Goal: Answer question/provide support: Share knowledge or assist other users

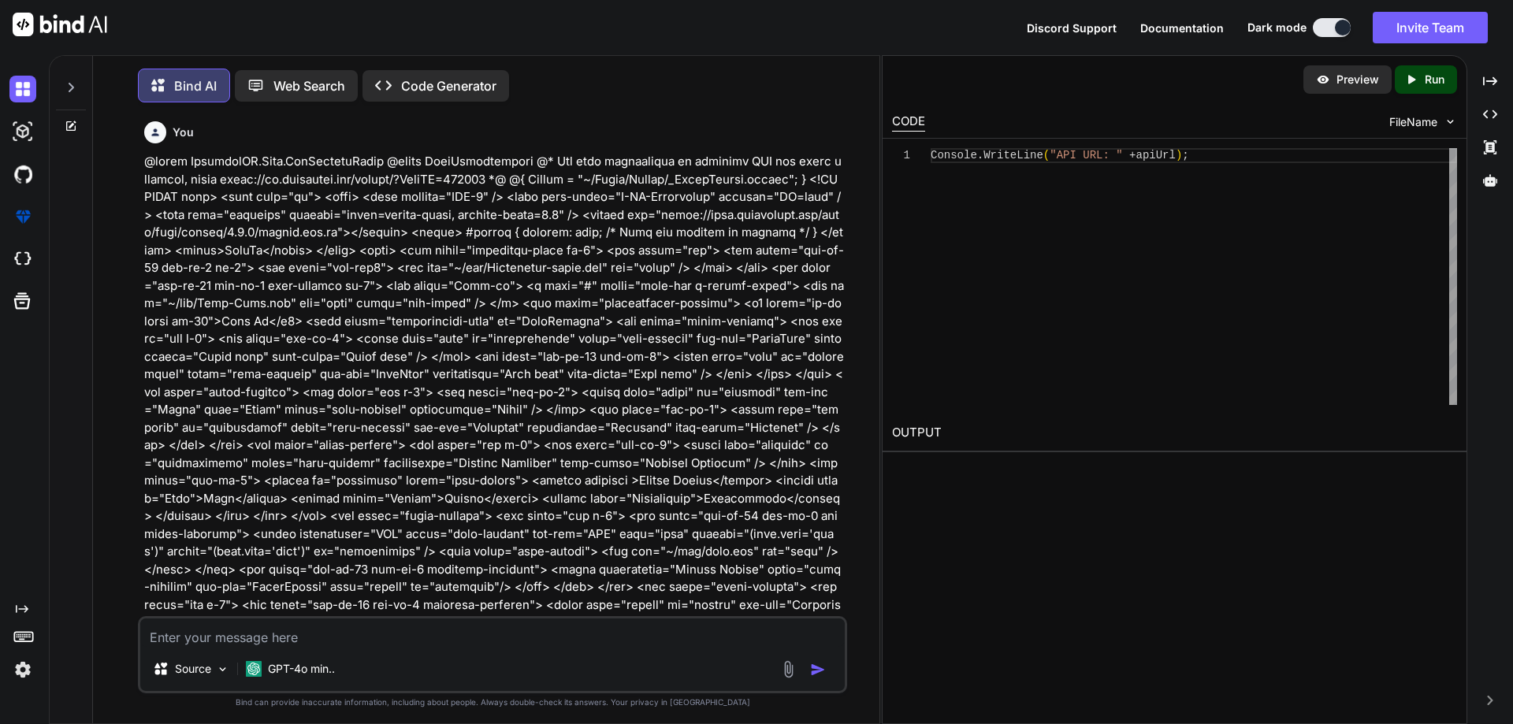
click at [330, 635] on textarea at bounding box center [492, 632] width 704 height 28
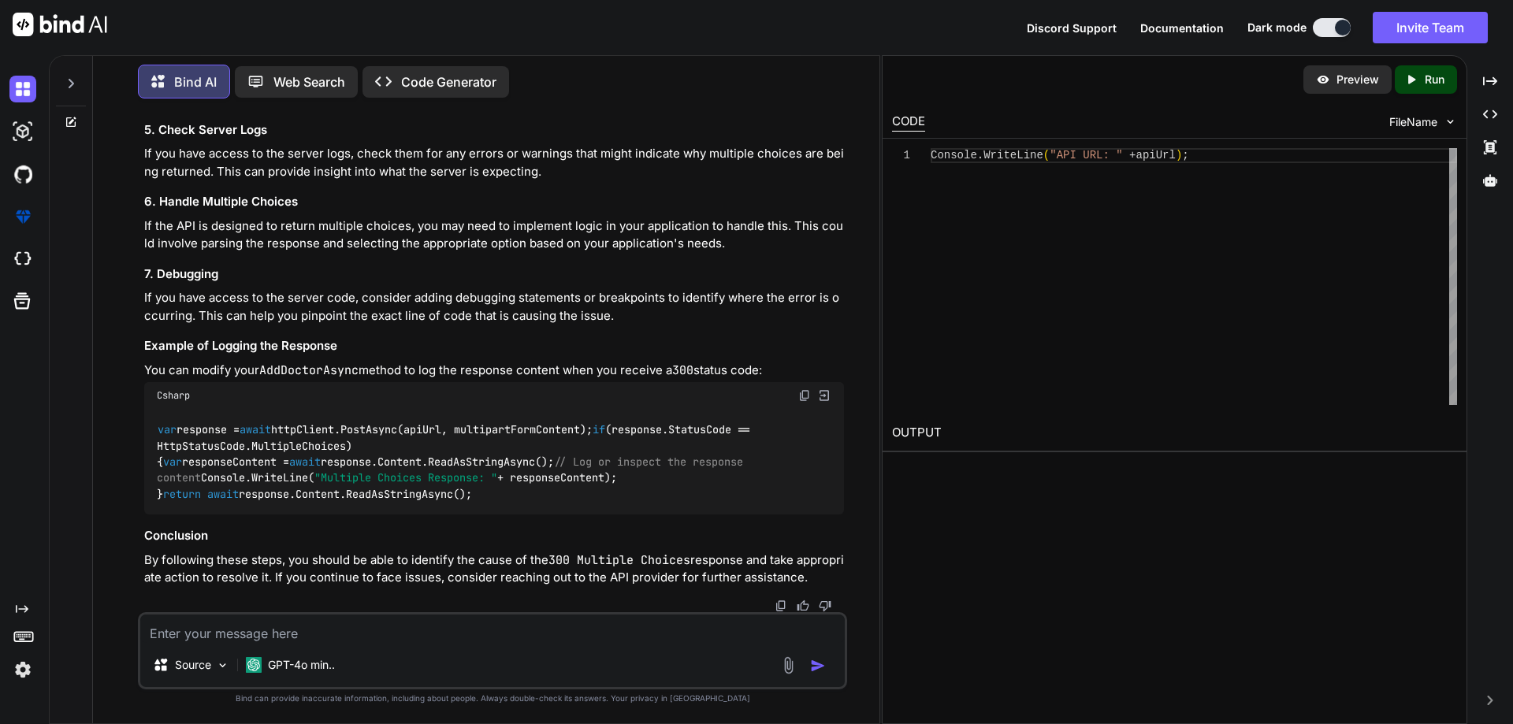
type textarea "@using InfraredIV.Core.WebRequestModel @model UserRegistration @* For more info…"
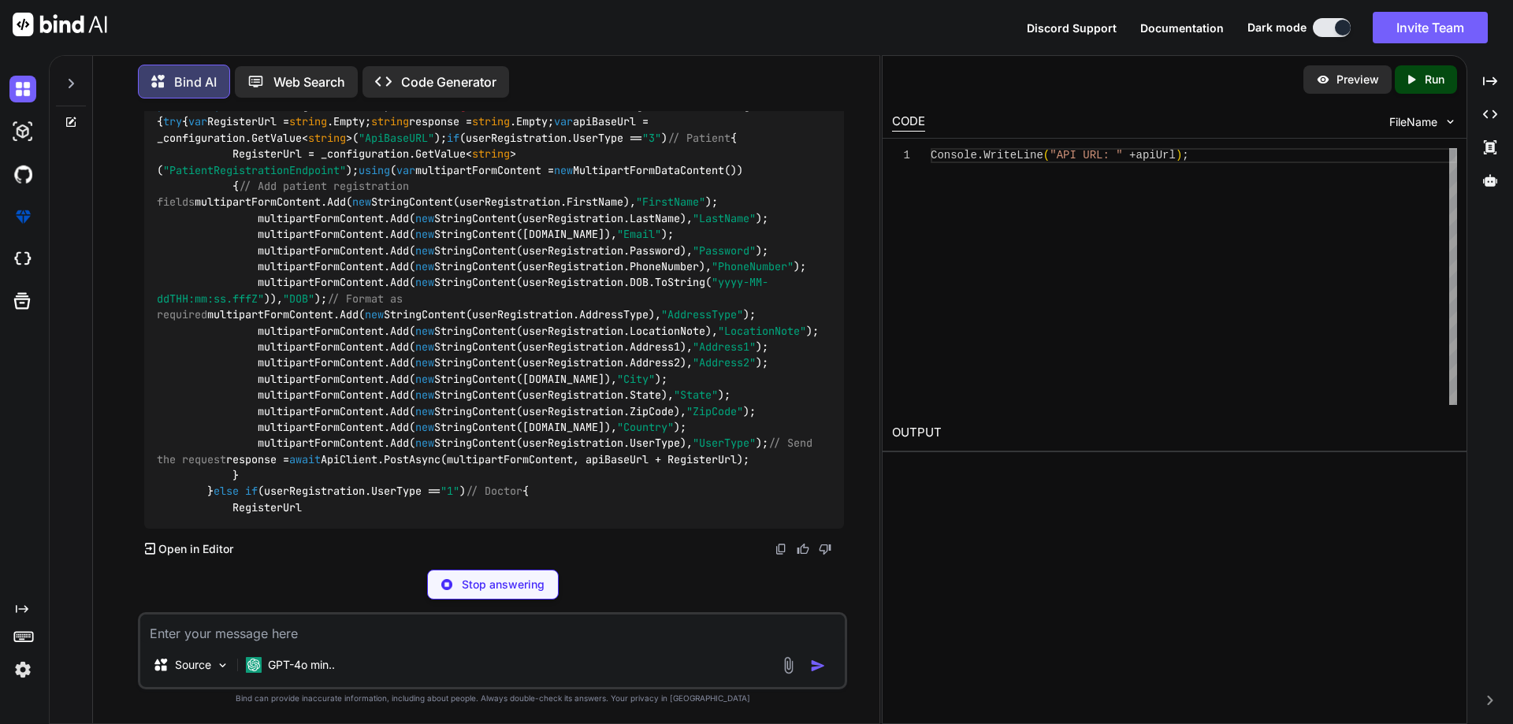
scroll to position [12991, 0]
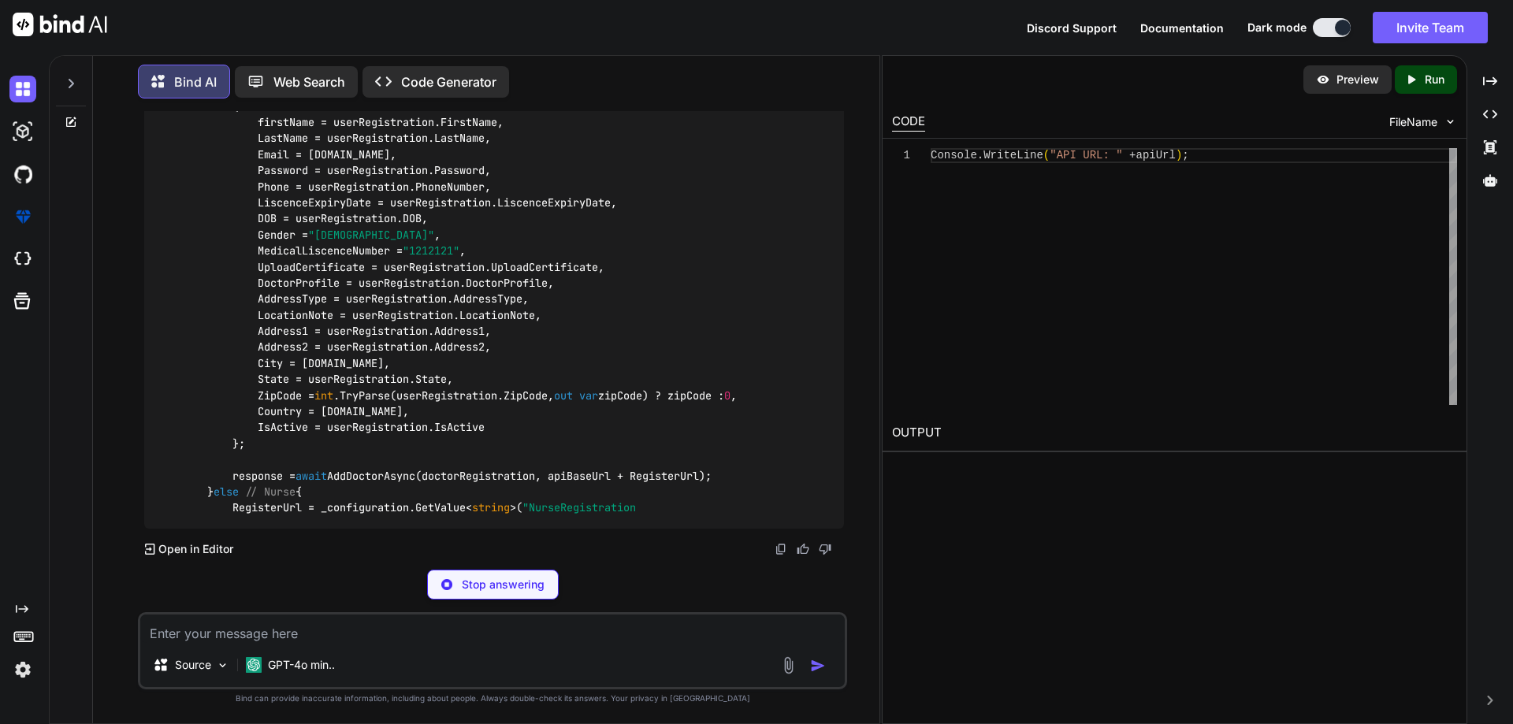
click at [232, 169] on code "public async Task<UserRegistrationResponse> UserRegistration ( [FromForm] UserR…" at bounding box center [488, 90] width 662 height 852
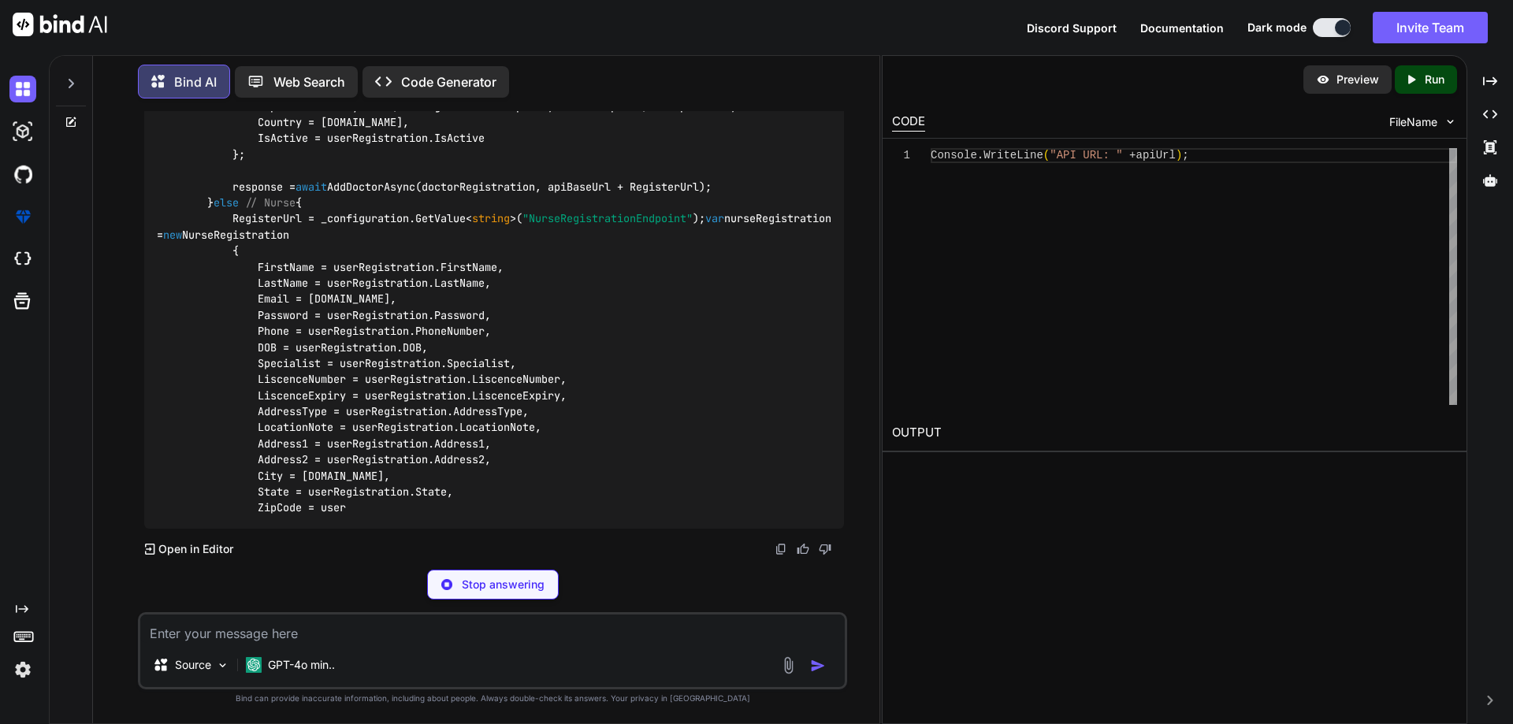
scroll to position [13160, 0]
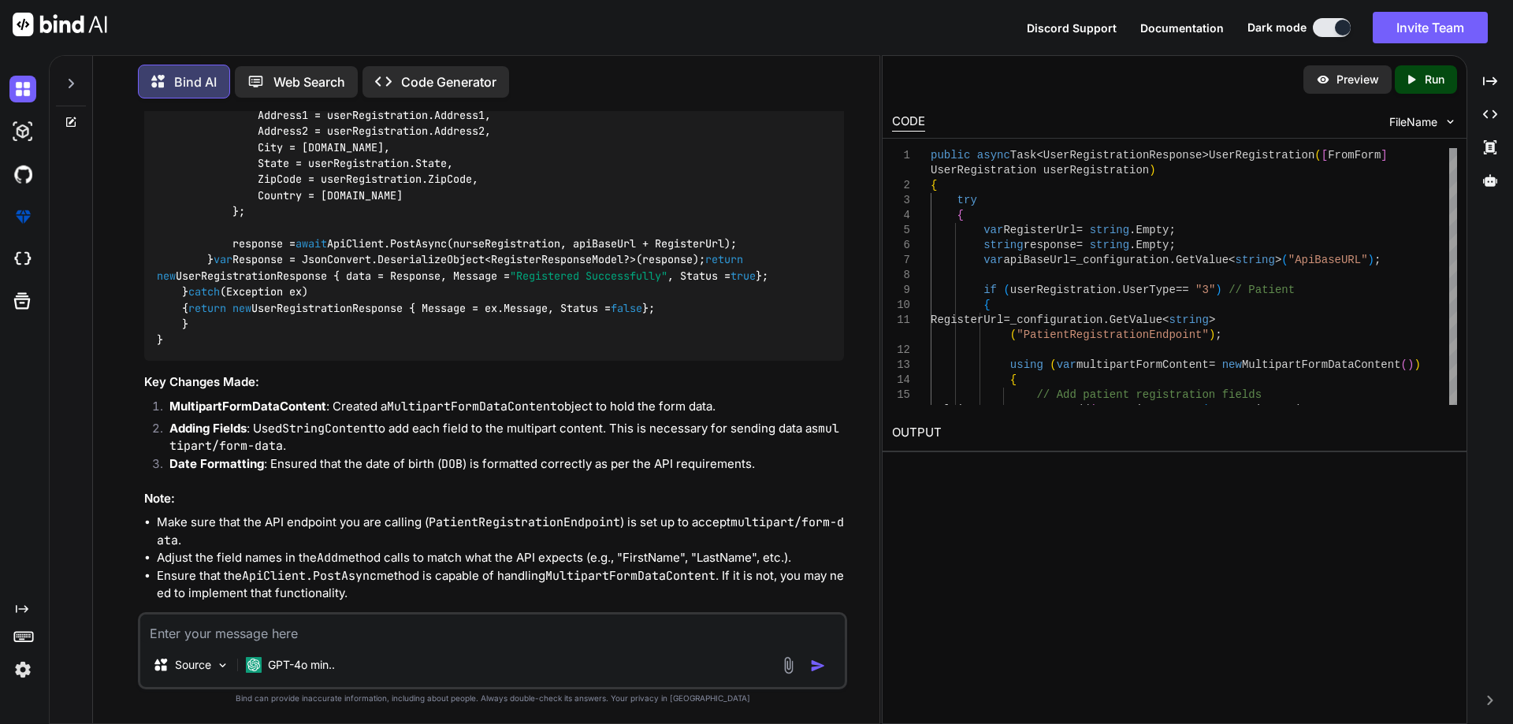
drag, startPoint x: 235, startPoint y: 200, endPoint x: 763, endPoint y: 391, distance: 562.0
copy code "using ( var multipartFormContent = new MultipartFormDataContent()) { // Add pat…"
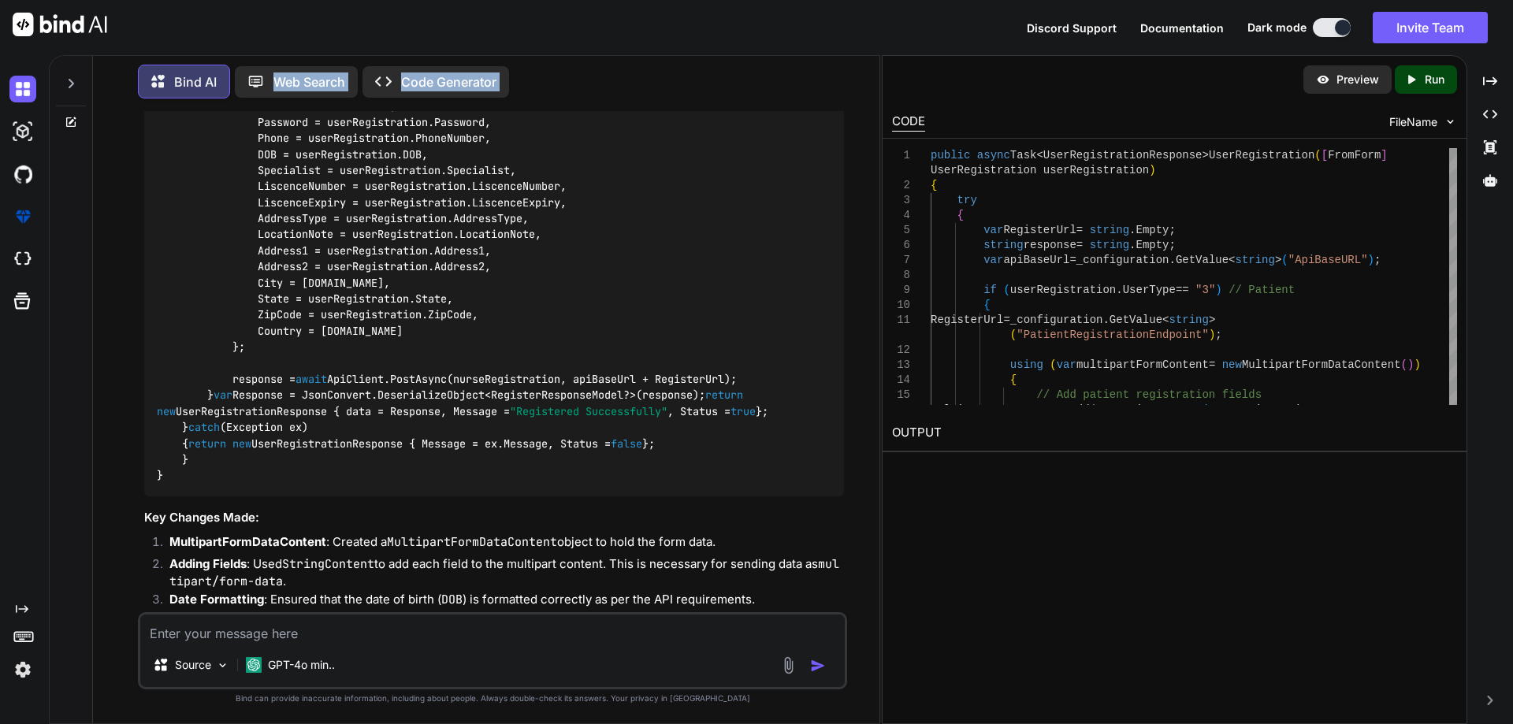
scroll to position [12628, 0]
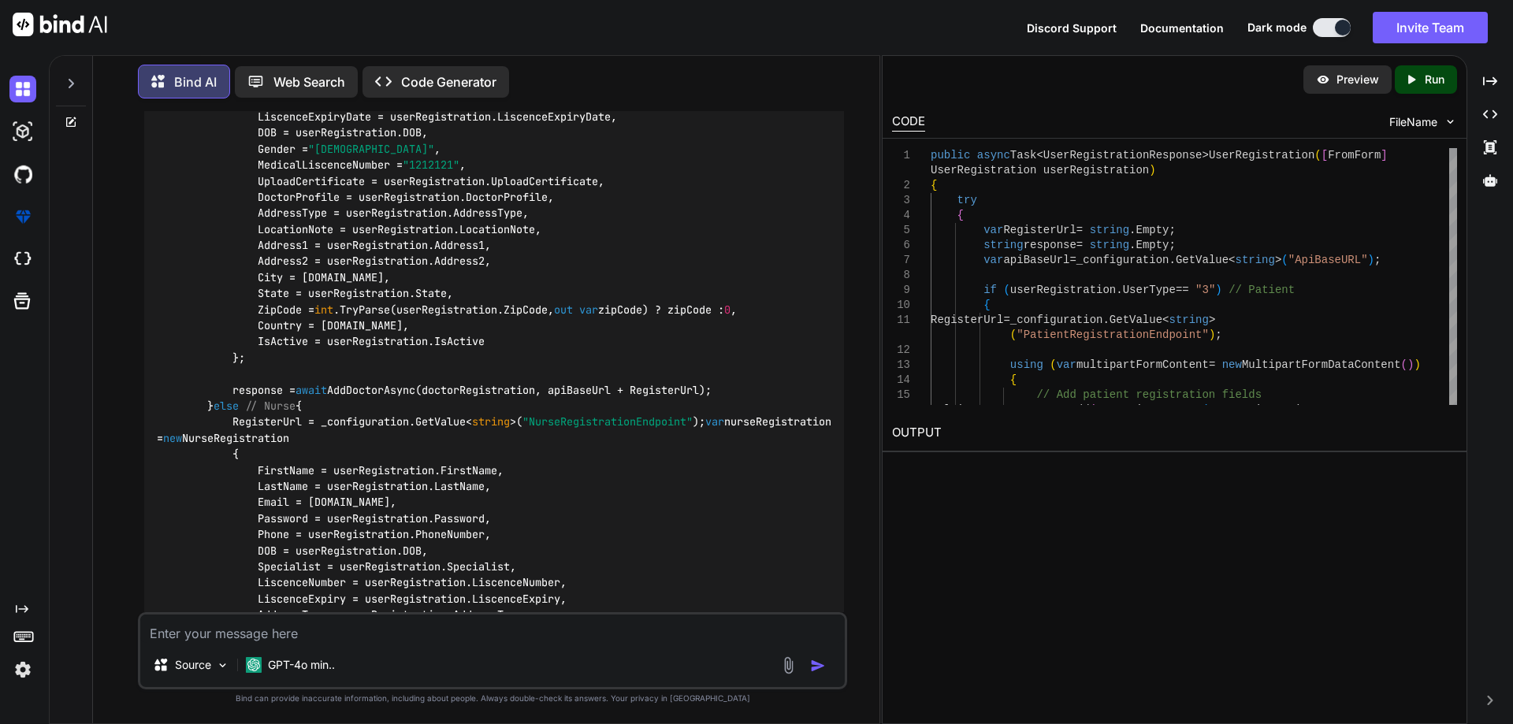
drag, startPoint x: 810, startPoint y: 339, endPoint x: 218, endPoint y: 538, distance: 624.4
click at [218, 538] on div "public async Task<UserRegistrationResponse> UserRegistration ( [FromForm] UserR…" at bounding box center [494, 229] width 700 height 1327
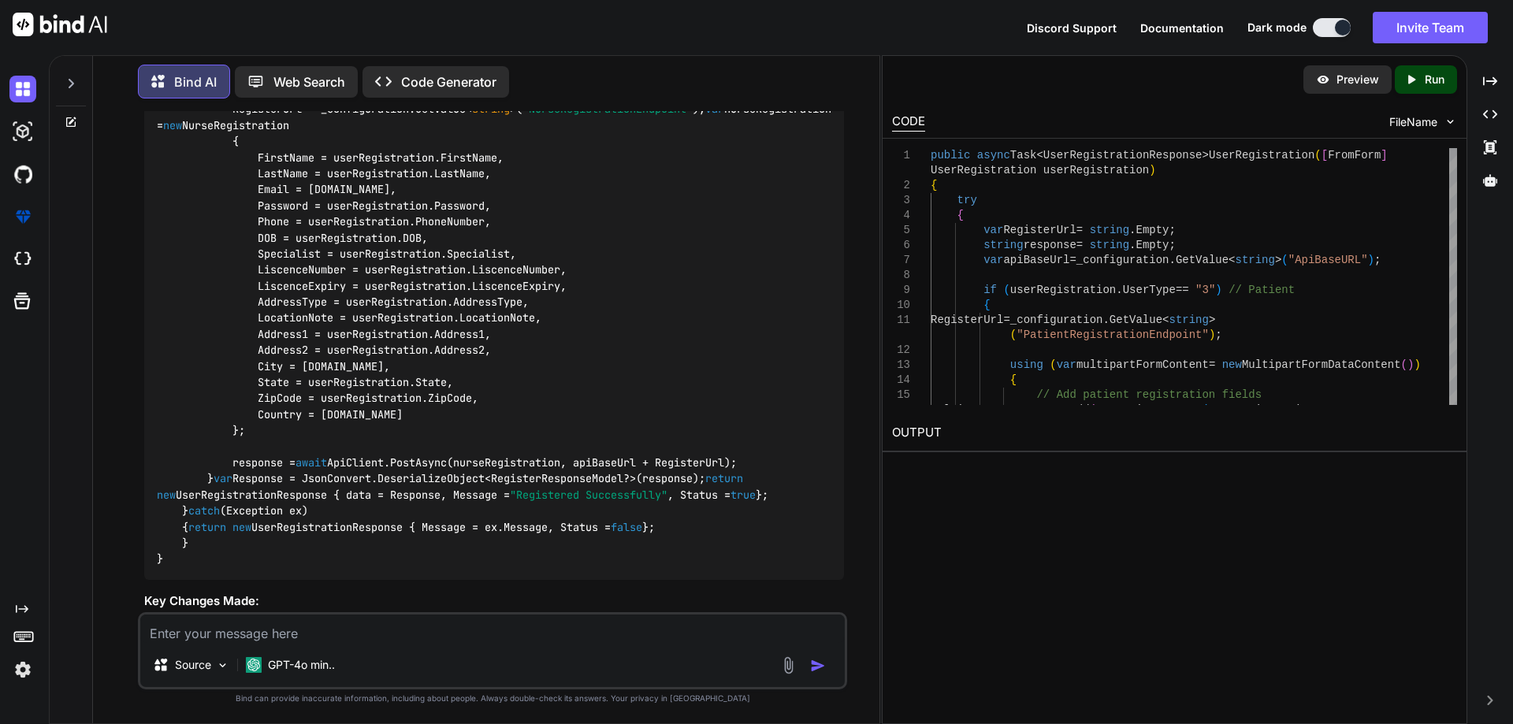
scroll to position [12944, 0]
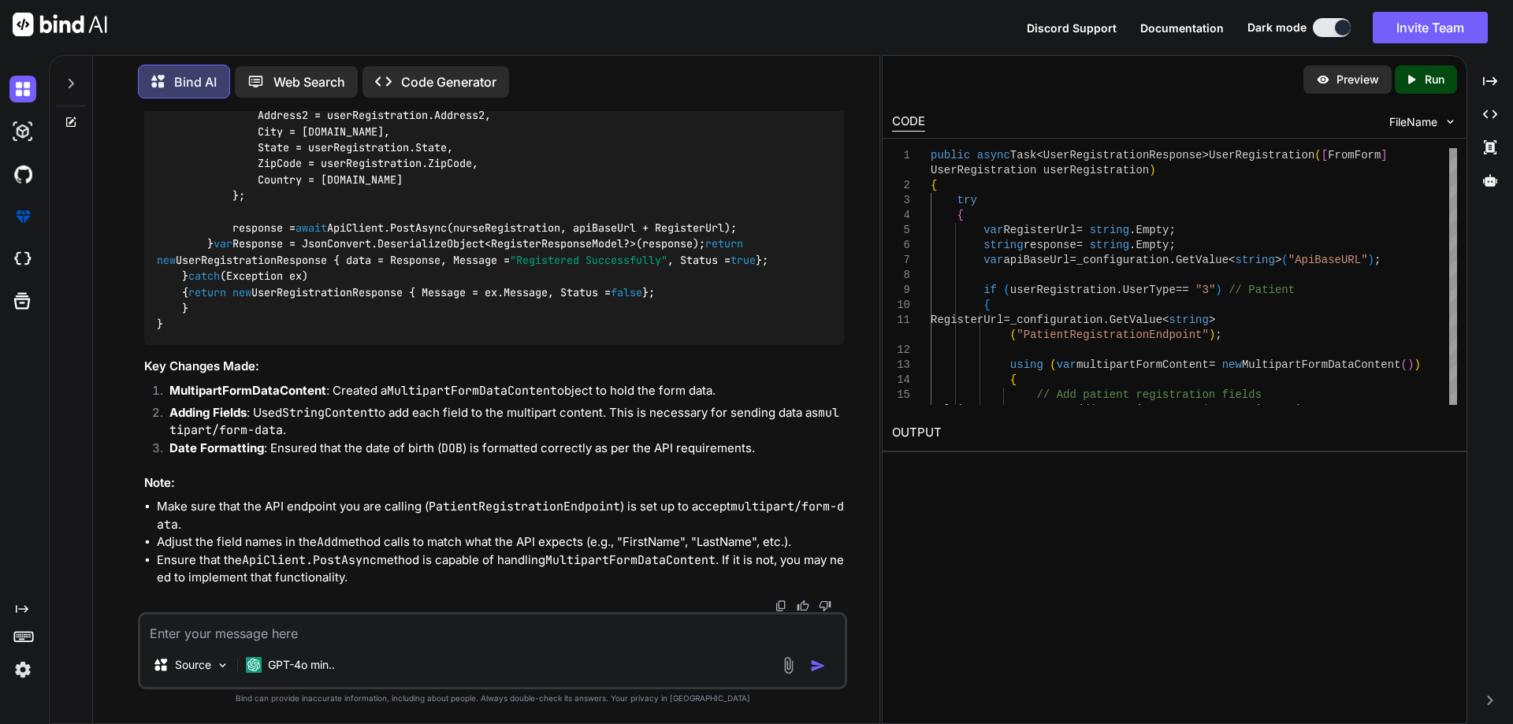
scroll to position [13174, 0]
drag, startPoint x: 222, startPoint y: 254, endPoint x: 603, endPoint y: 410, distance: 411.6
copy code "using ( var multipartFormContent = new MultipartFormDataContent()) { // Add pat…"
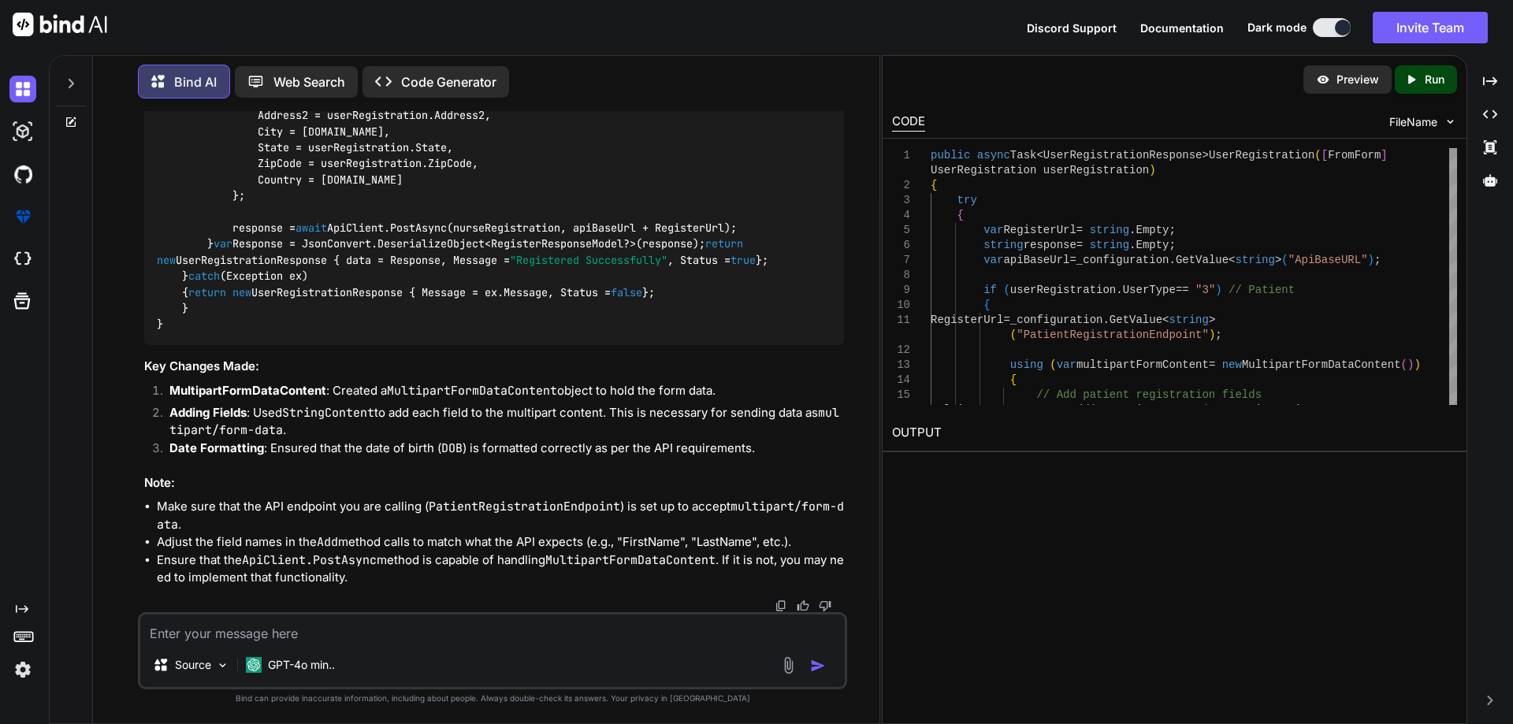
click at [402, 626] on textarea at bounding box center [492, 629] width 704 height 28
click at [262, 634] on textarea at bounding box center [492, 629] width 704 height 28
paste textarea "response = await ApiClient.PostAsync(multipartFormContent, apiBaseUrl + Registe…"
click at [349, 631] on textarea "response = await ApiClient.PostAsync(multipartFormContent, apiBaseUrl + Registe…" at bounding box center [492, 629] width 704 height 28
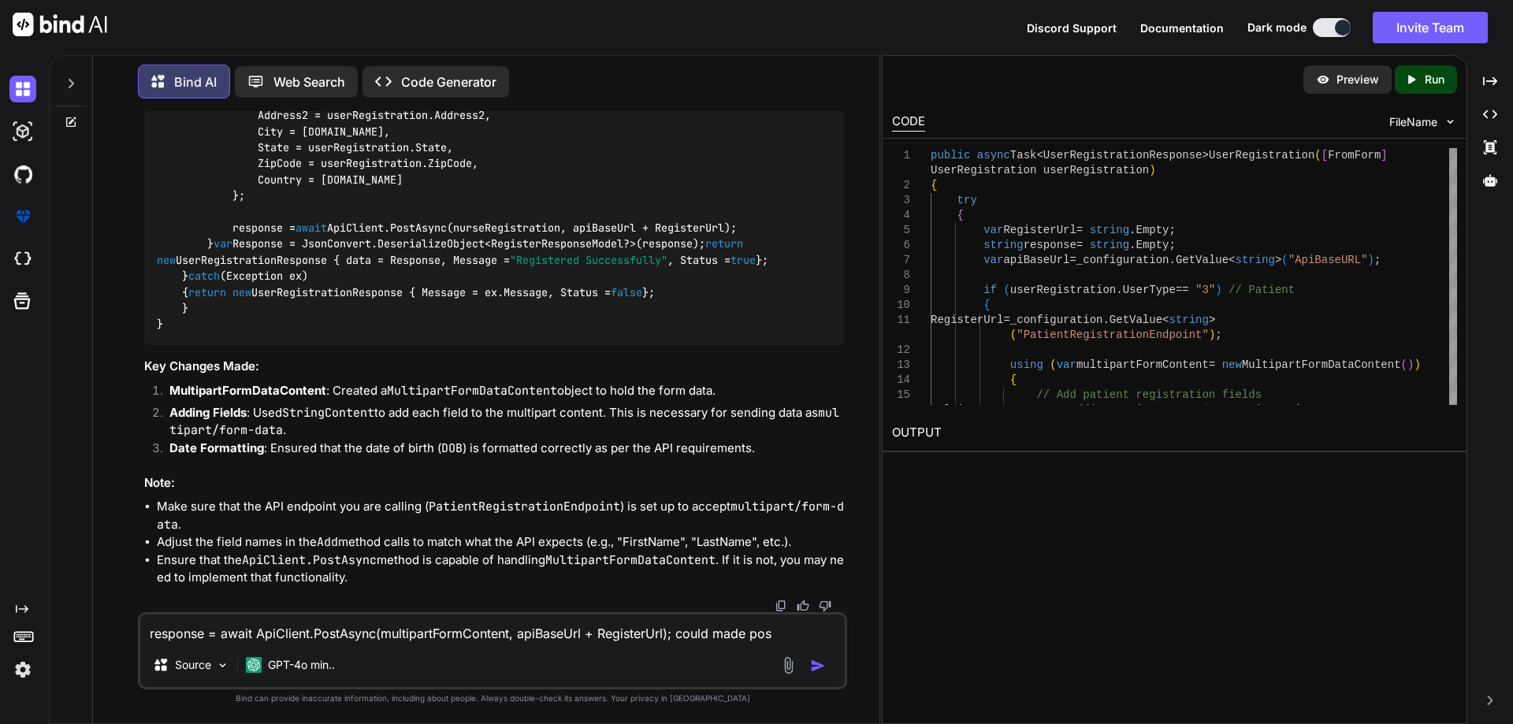
click at [349, 631] on textarea "response = await ApiClient.PostAsync(multipartFormContent, apiBaseUrl + Registe…" at bounding box center [492, 629] width 704 height 28
click at [763, 633] on textarea "response = await ApiClient.PostAsync(multipartFormContent, apiBaseUrl + Registe…" at bounding box center [492, 629] width 704 height 28
paste textarea "PostAsync"
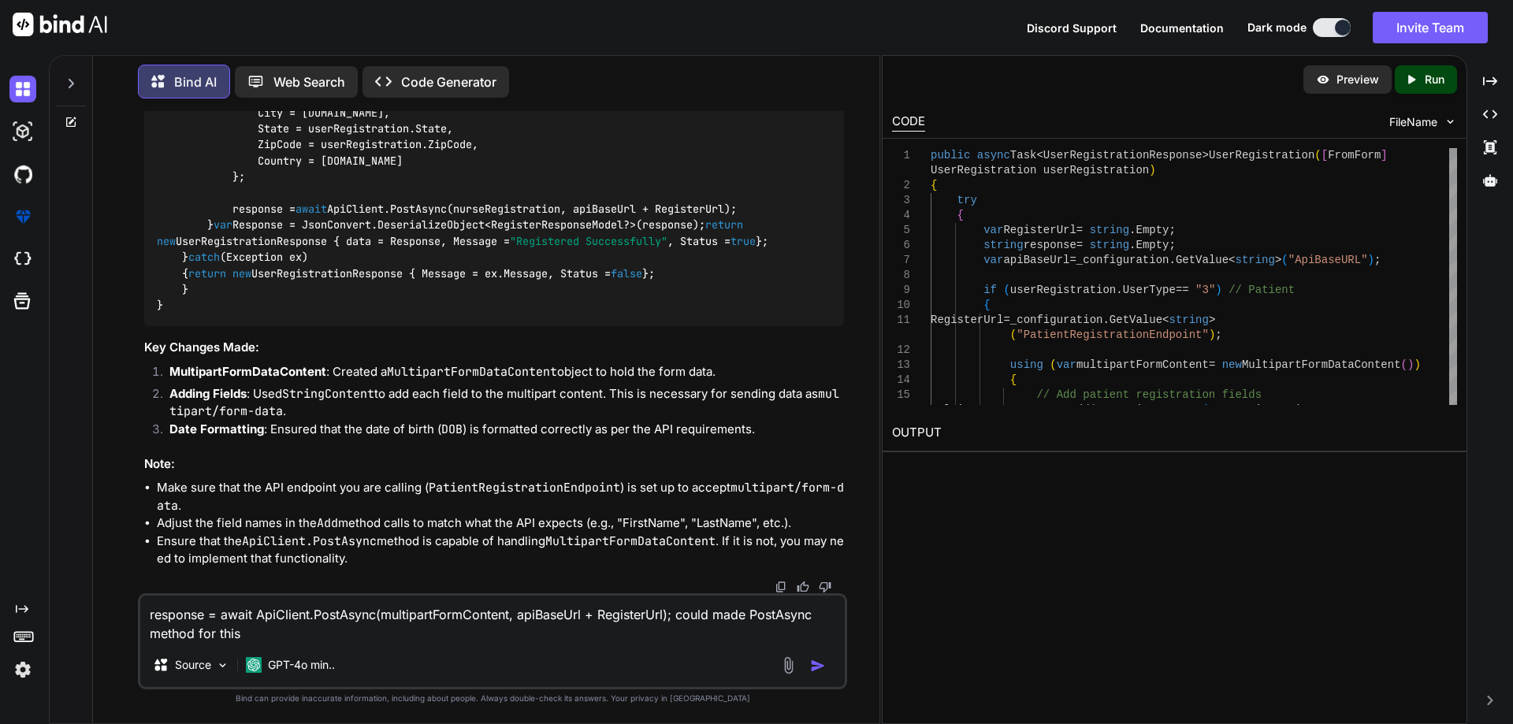
scroll to position [13890, 0]
drag, startPoint x: 232, startPoint y: 286, endPoint x: 264, endPoint y: 286, distance: 31.5
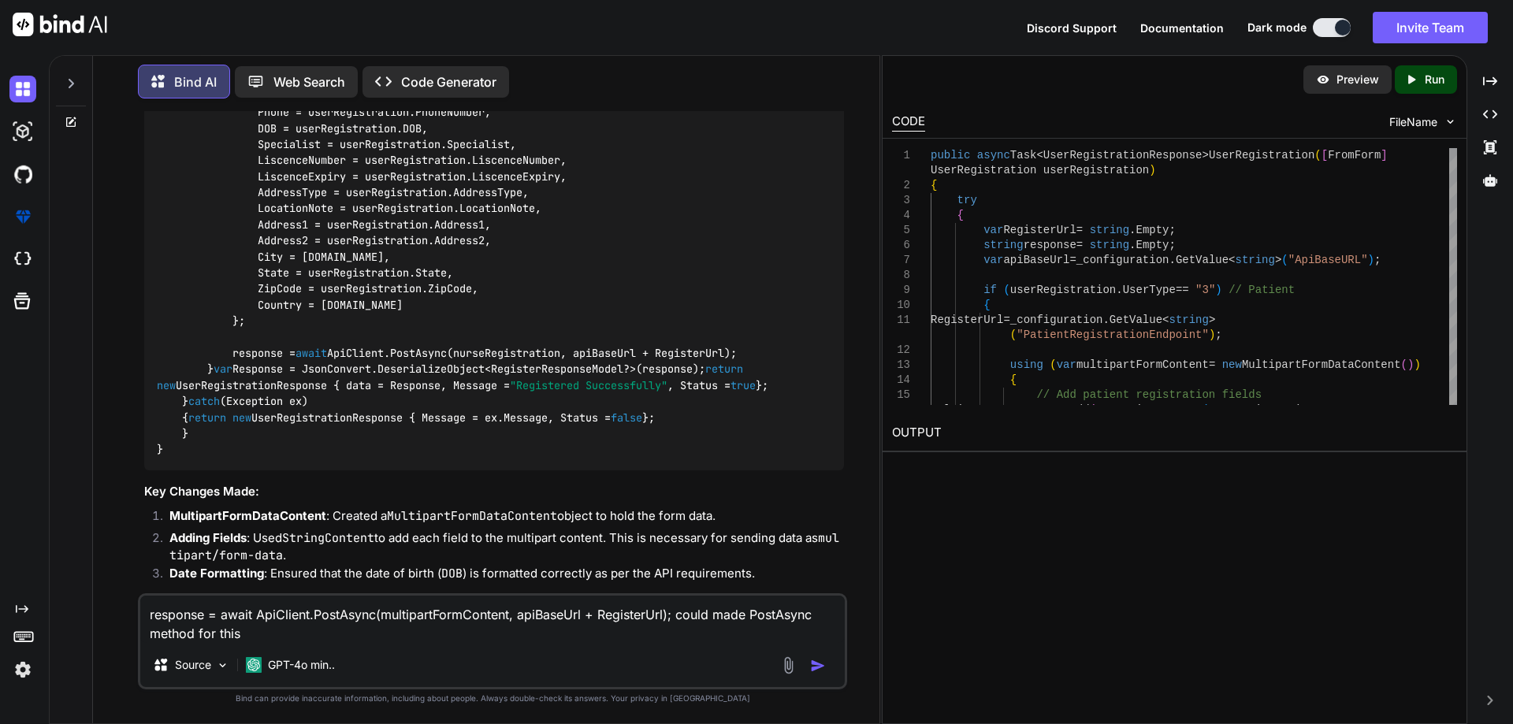
scroll to position [13090, 0]
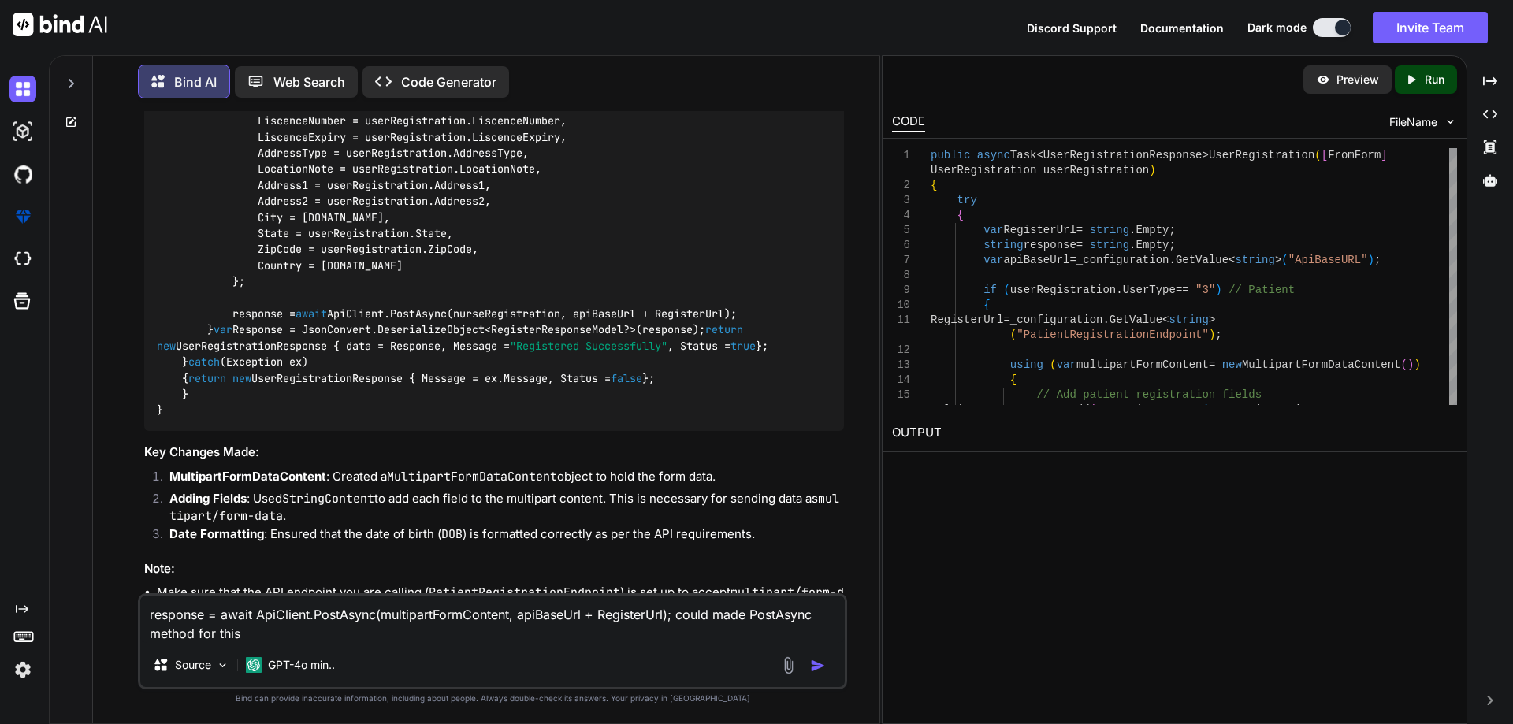
drag, startPoint x: 226, startPoint y: 246, endPoint x: 806, endPoint y: 494, distance: 630.8
copy code "using ( var multipartFormContent = new MultipartFormDataContent()) { // Add pat…"
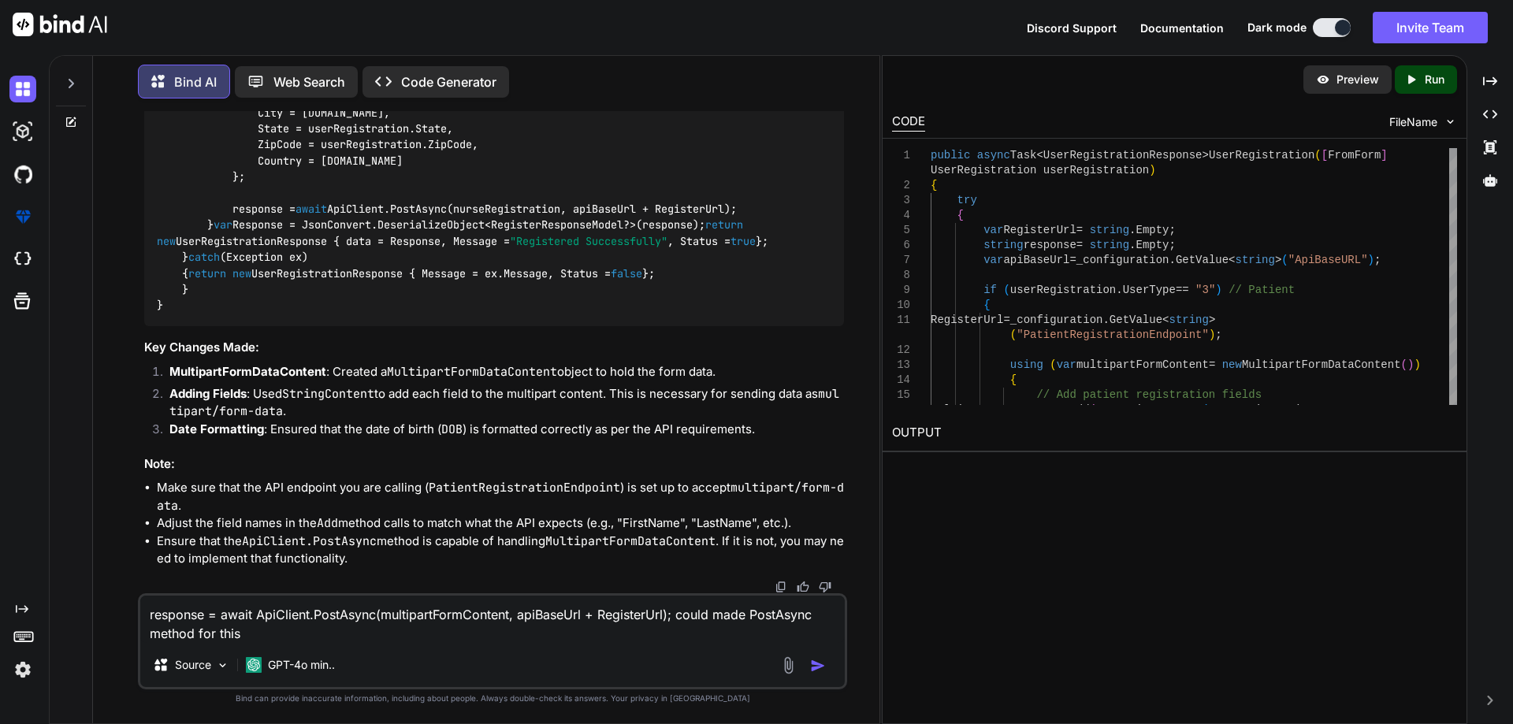
scroll to position [13642, 0]
click at [251, 627] on textarea "response = await ApiClient.PostAsync(multipartFormContent, apiBaseUrl + Registe…" at bounding box center [492, 619] width 704 height 47
paste textarea "using (var multipartFormContent = new MultipartFormDataContent()) { // Add pati…"
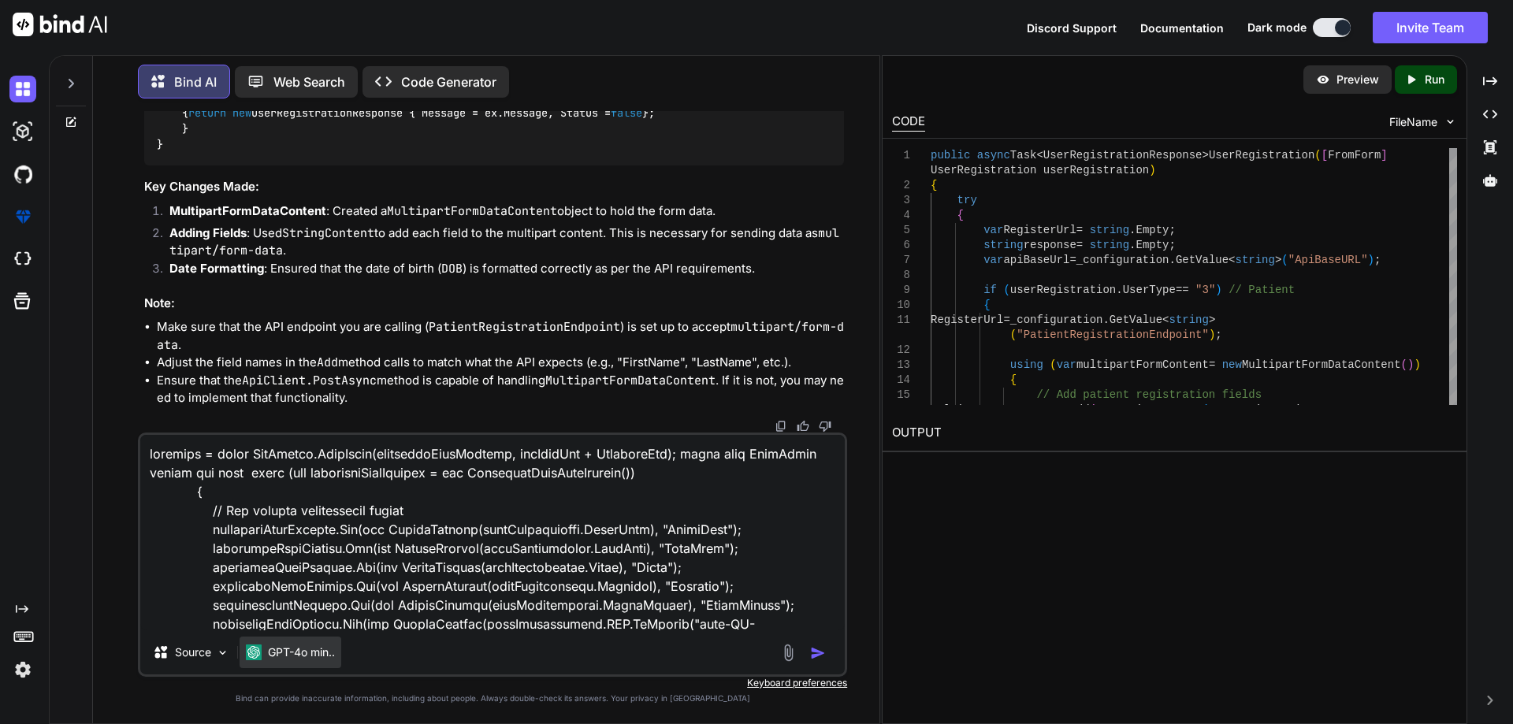
scroll to position [247, 0]
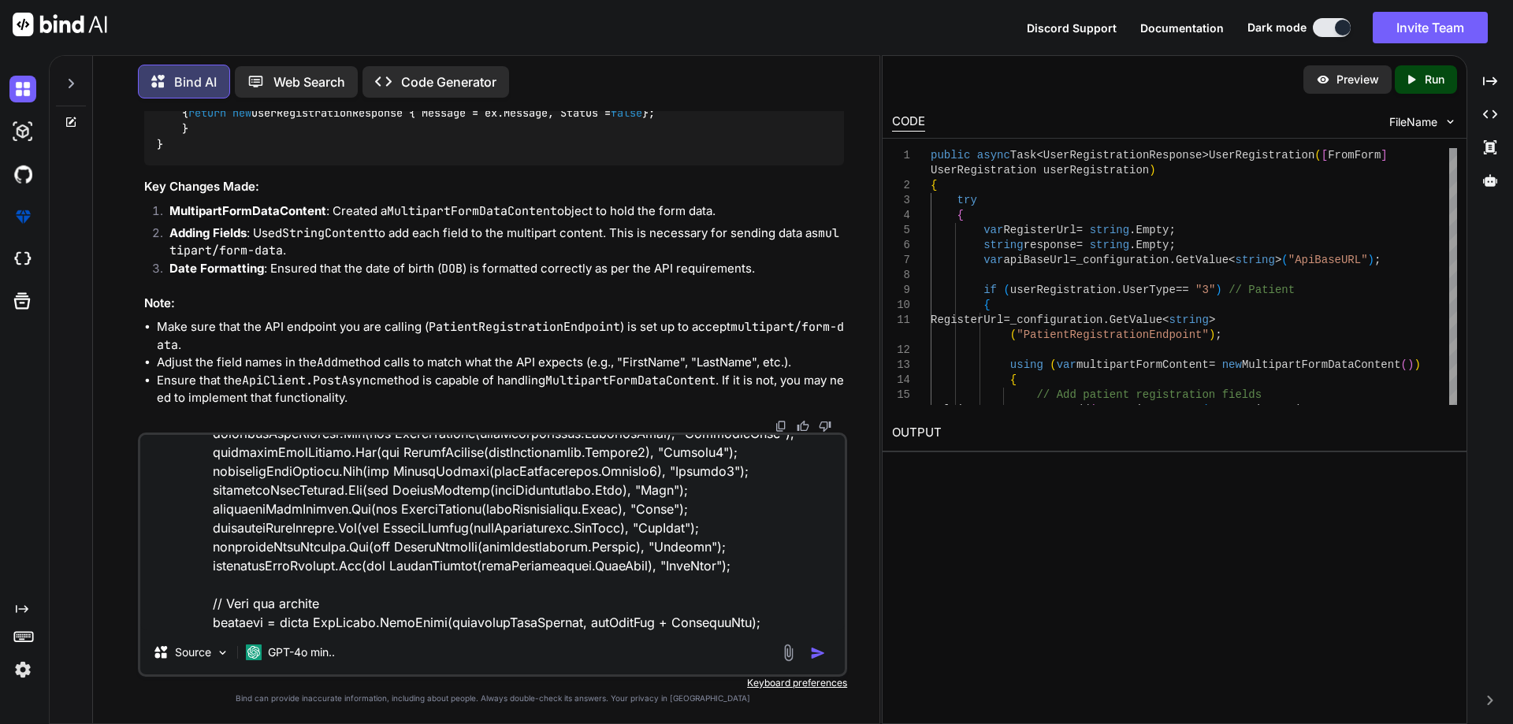
type textarea "response = await ApiClient.PostAsync(multipartFormContent, apiBaseUrl + Registe…"
click at [817, 648] on img "button" at bounding box center [818, 653] width 16 height 16
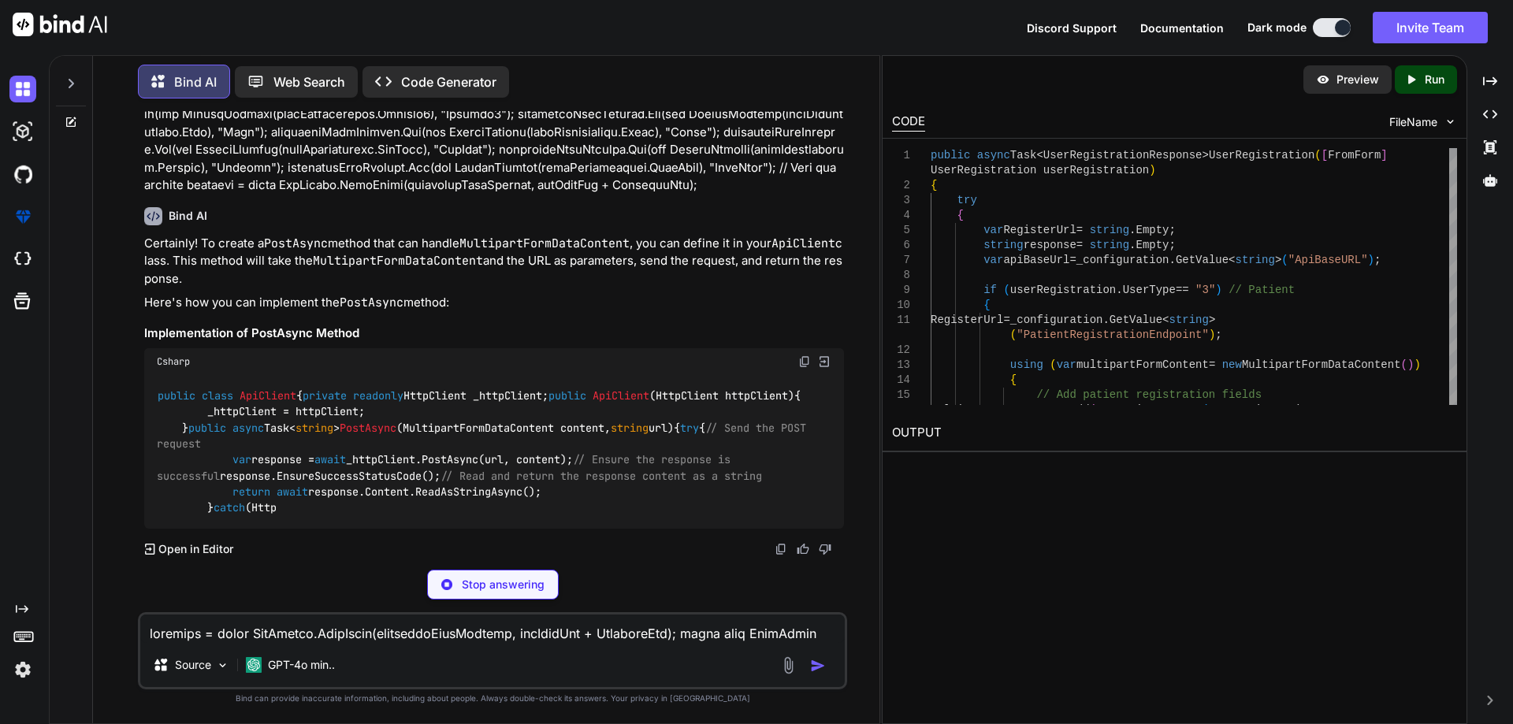
scroll to position [15307, 0]
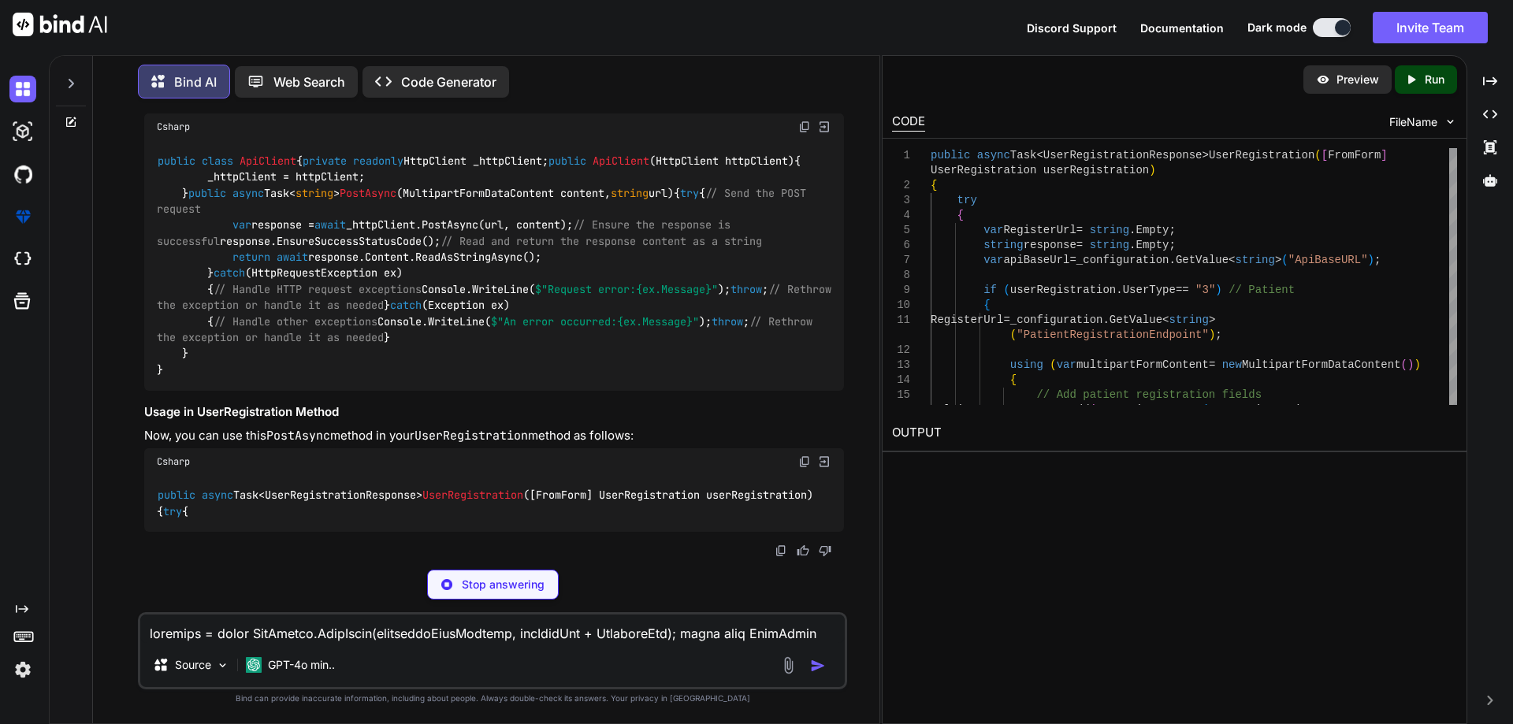
click at [477, 200] on span "MultipartFormDataContent content, string url" at bounding box center [535, 193] width 265 height 14
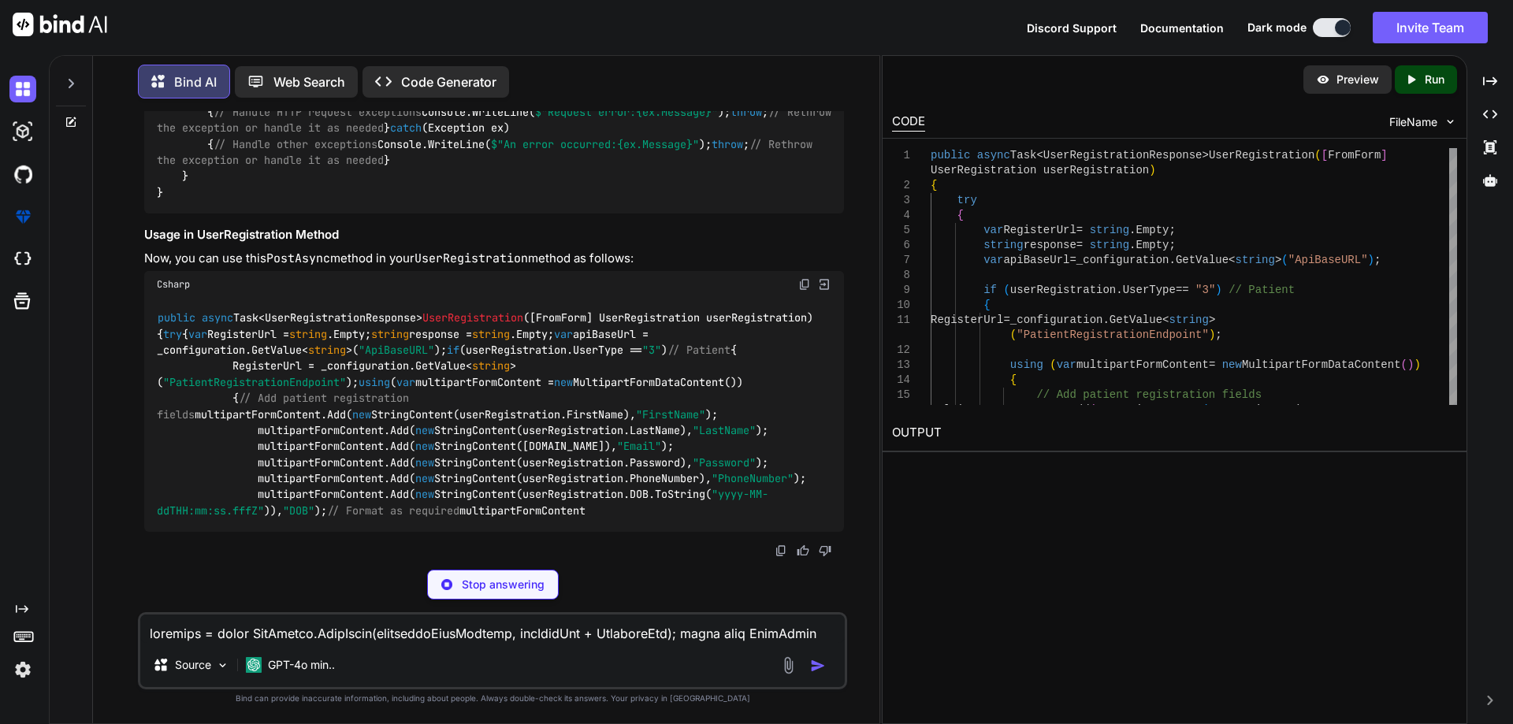
scroll to position [15386, 0]
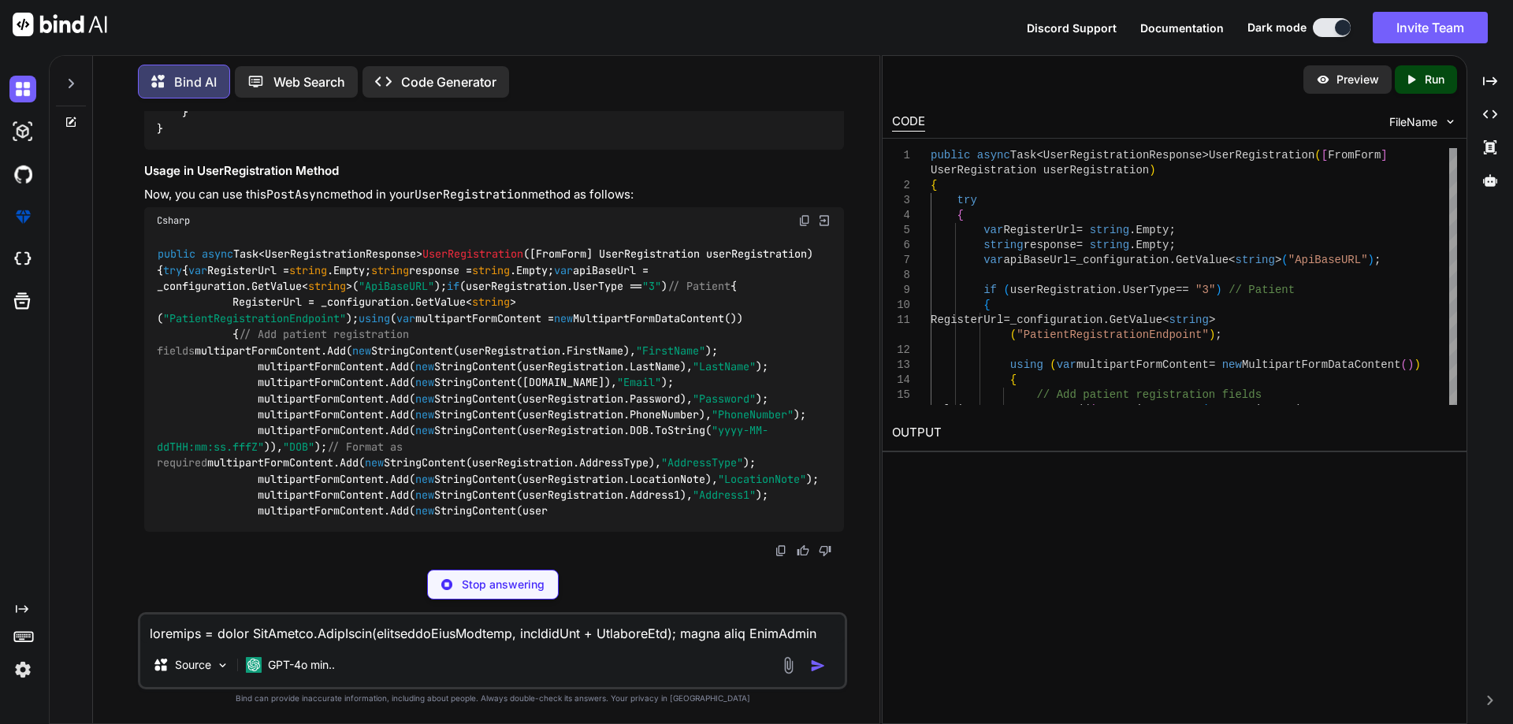
click at [180, 137] on code "public class ApiClient { private readonly HttpClient _httpClient; public ApiCli…" at bounding box center [497, 24] width 681 height 225
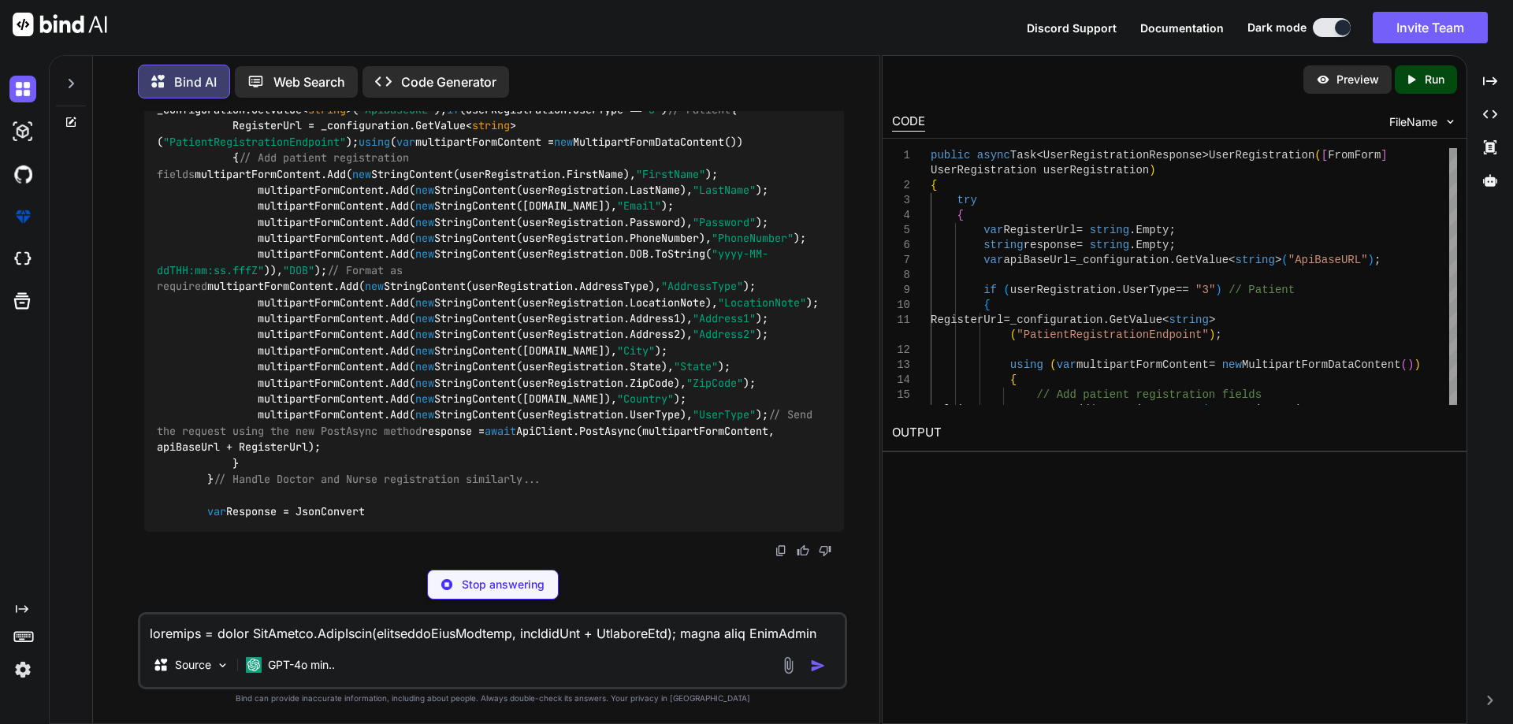
scroll to position [15699, 0]
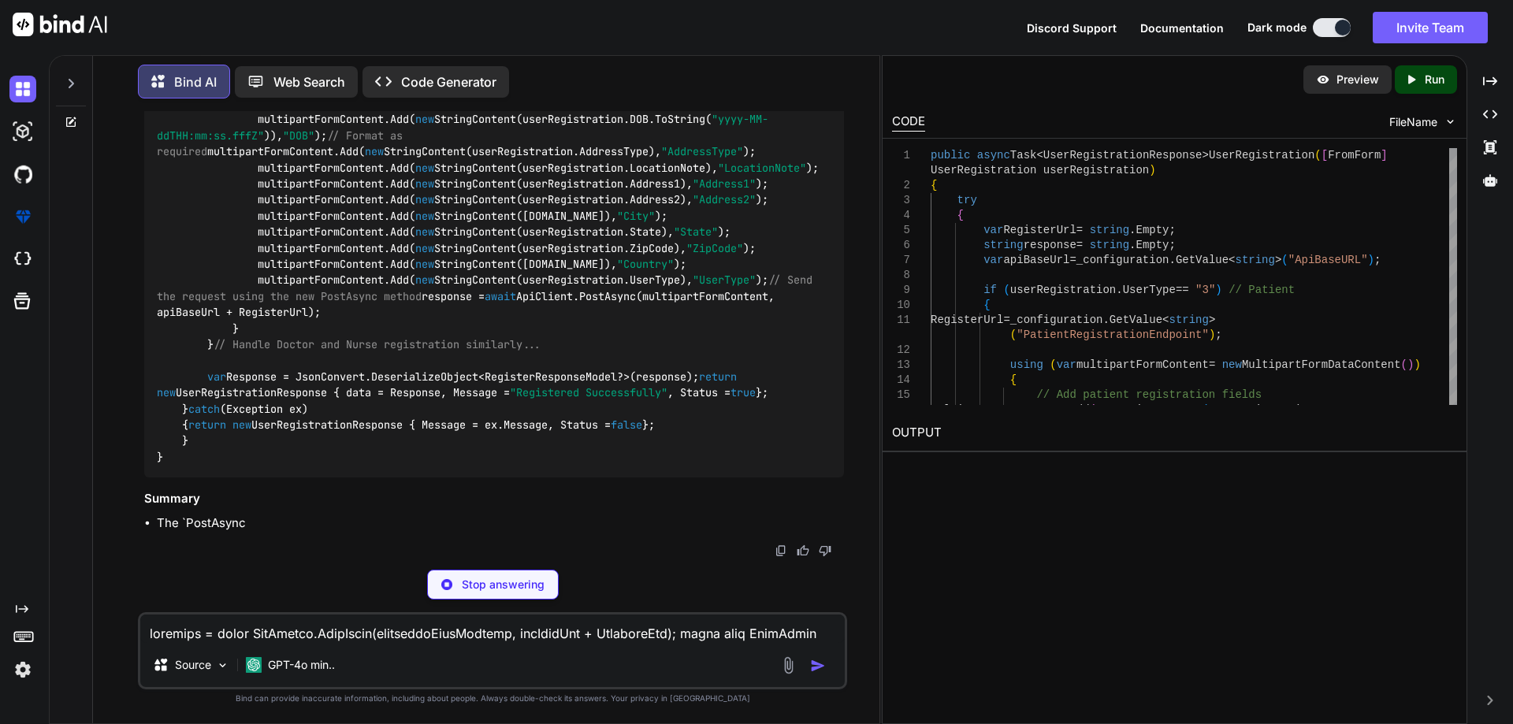
drag, startPoint x: 180, startPoint y: 217, endPoint x: 595, endPoint y: 341, distance: 432.7
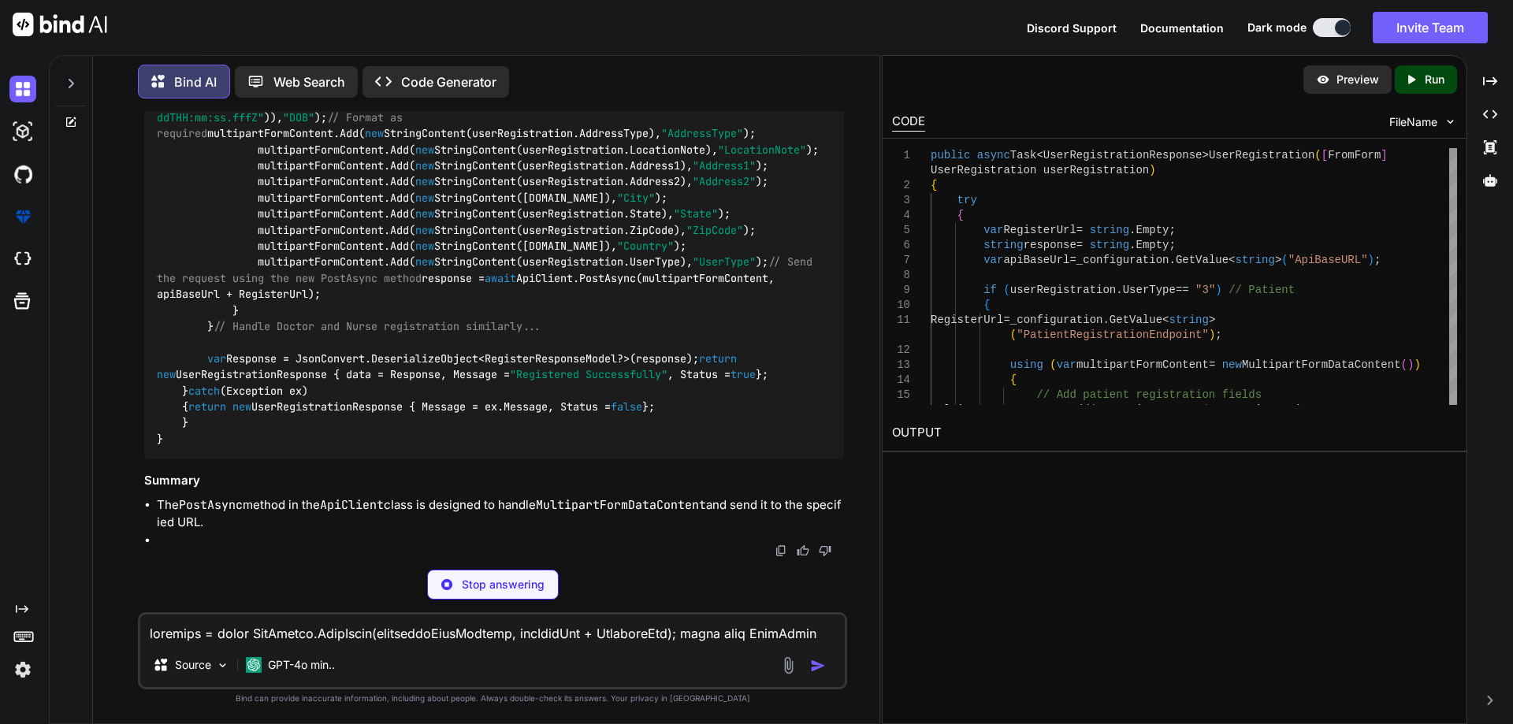
scroll to position [15305, 0]
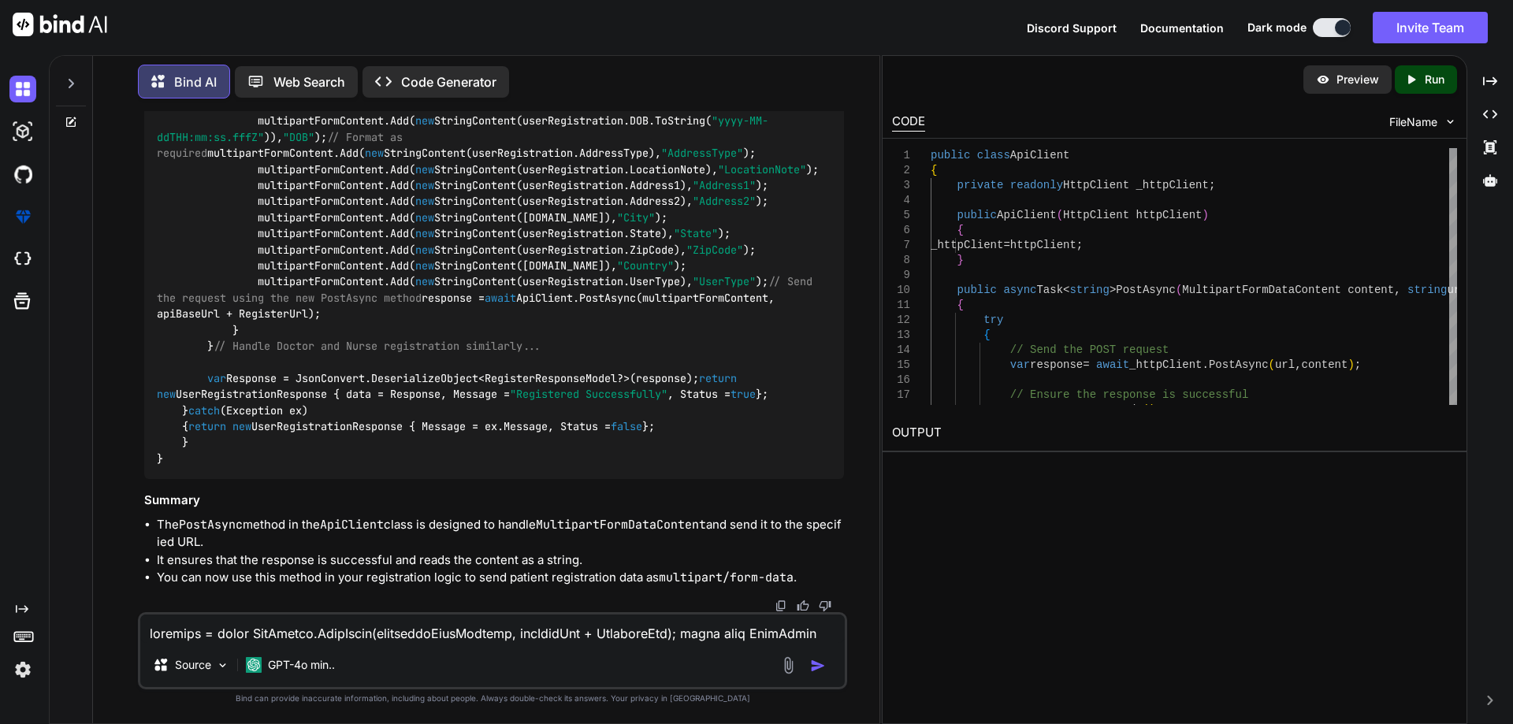
scroll to position [15510, 0]
drag, startPoint x: 184, startPoint y: 305, endPoint x: 392, endPoint y: 503, distance: 287.6
copy code "public async Task< string > PostAsync ( MultipartFormDataContent content, strin…"
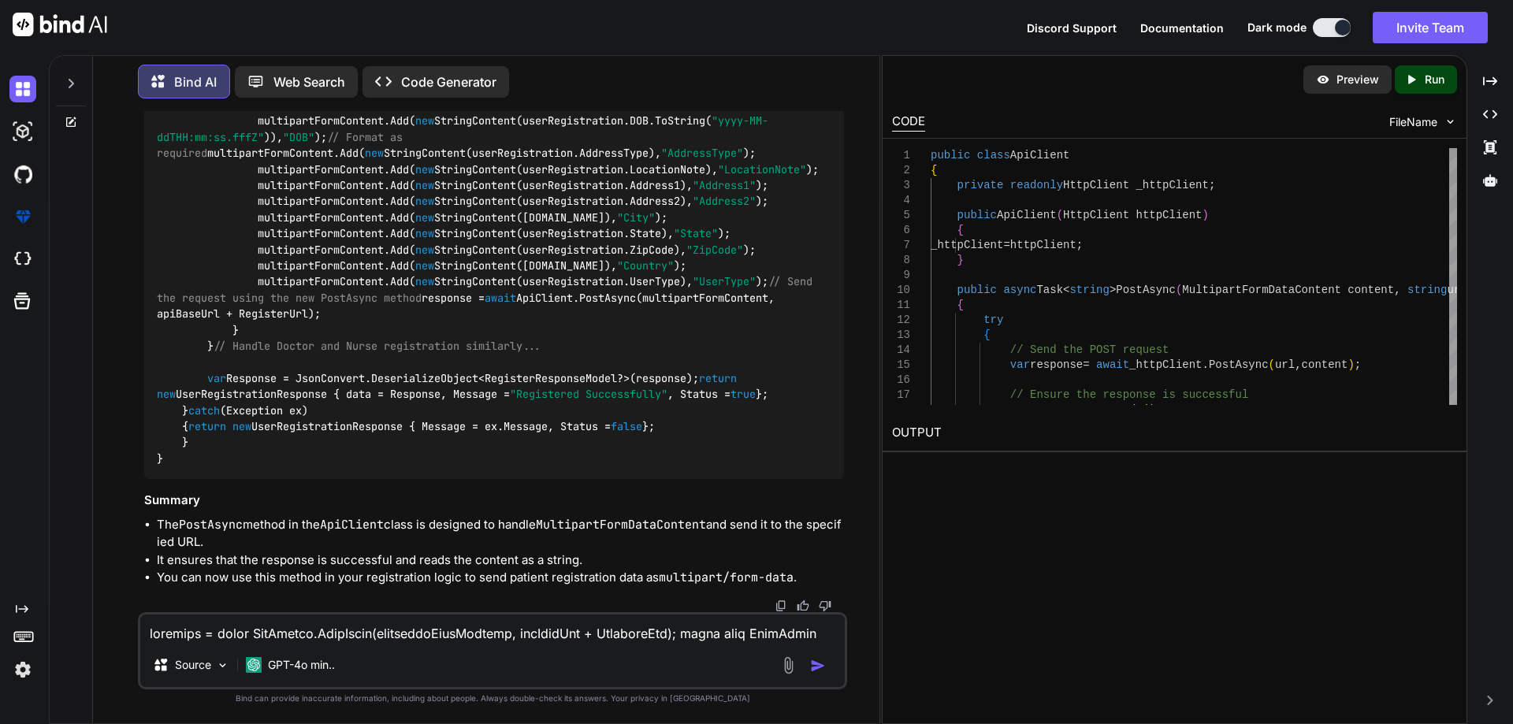
copy code "public async Task< string > PostAsync ( MultipartFormDataContent content, strin…"
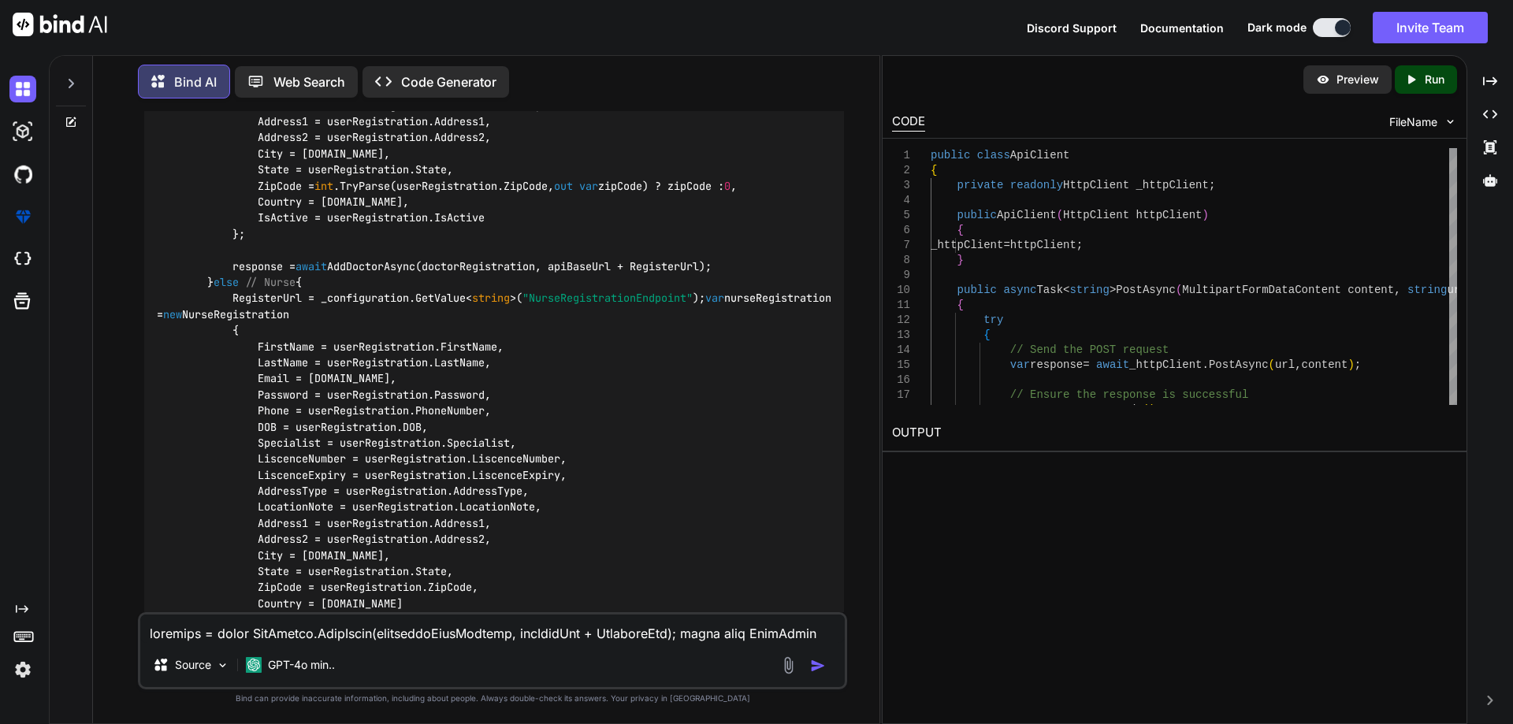
scroll to position [13304, 0]
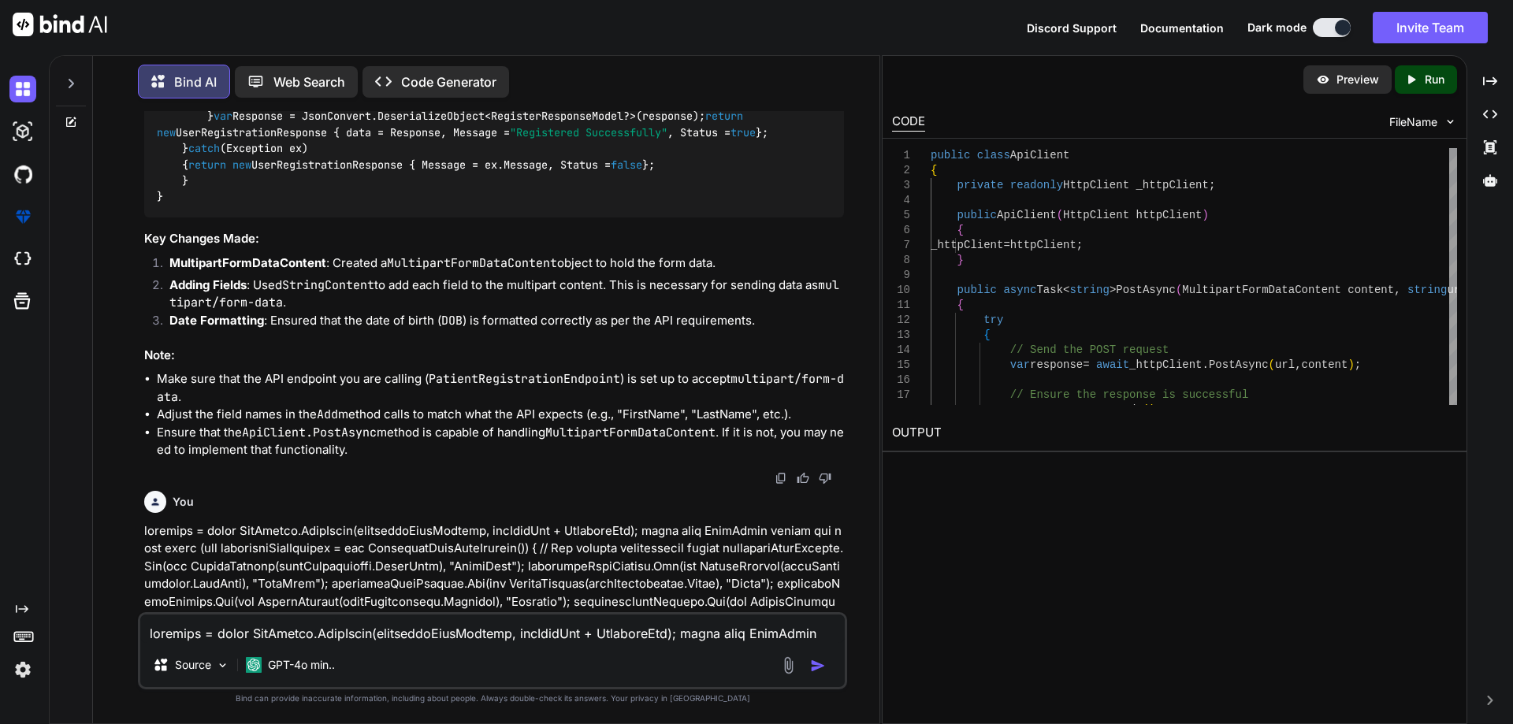
click at [279, 631] on textarea at bounding box center [492, 629] width 704 height 28
paste textarea "FirstName string string Send empty value LastName string string Send empty valu…"
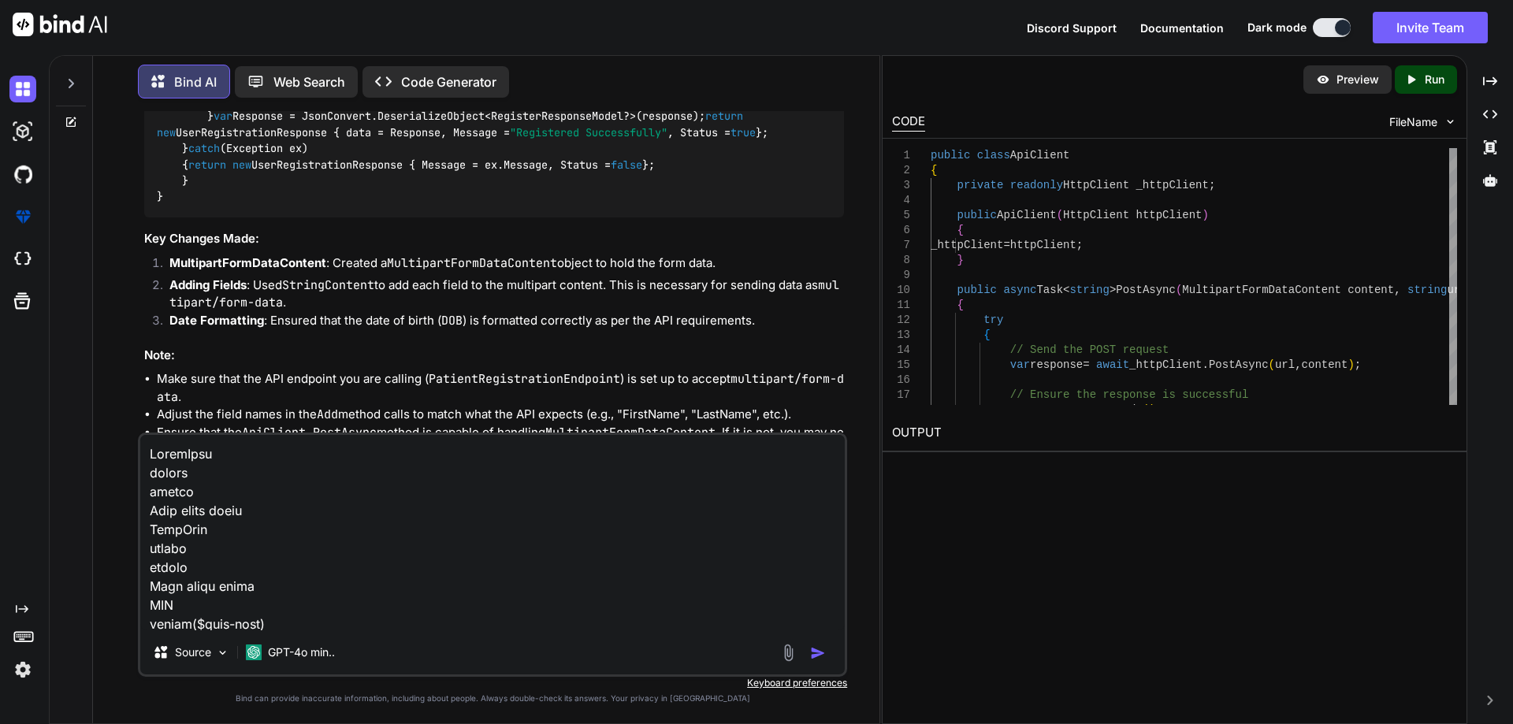
scroll to position [1893, 0]
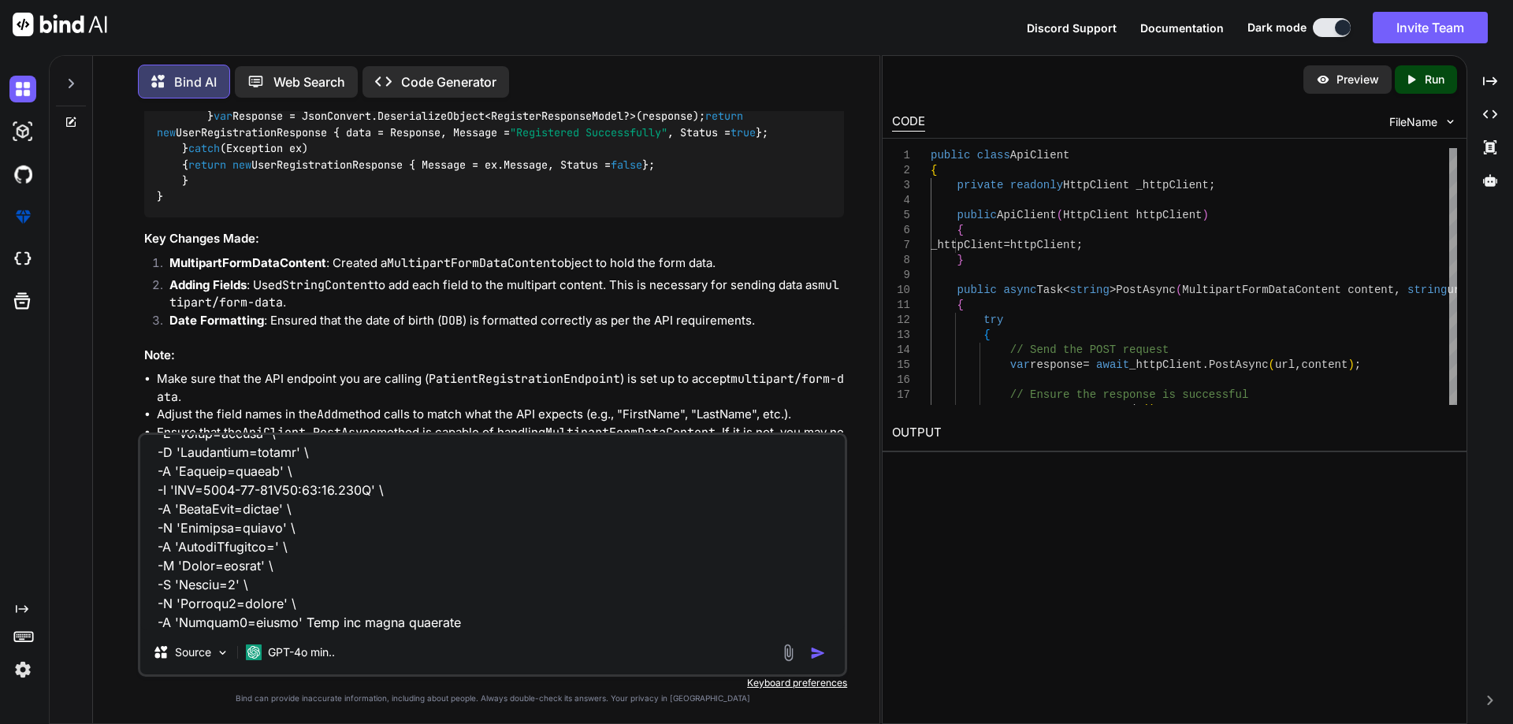
type textarea "FirstName string string Send empty value LastName string string Send empty valu…"
click at [812, 655] on img "button" at bounding box center [818, 653] width 16 height 16
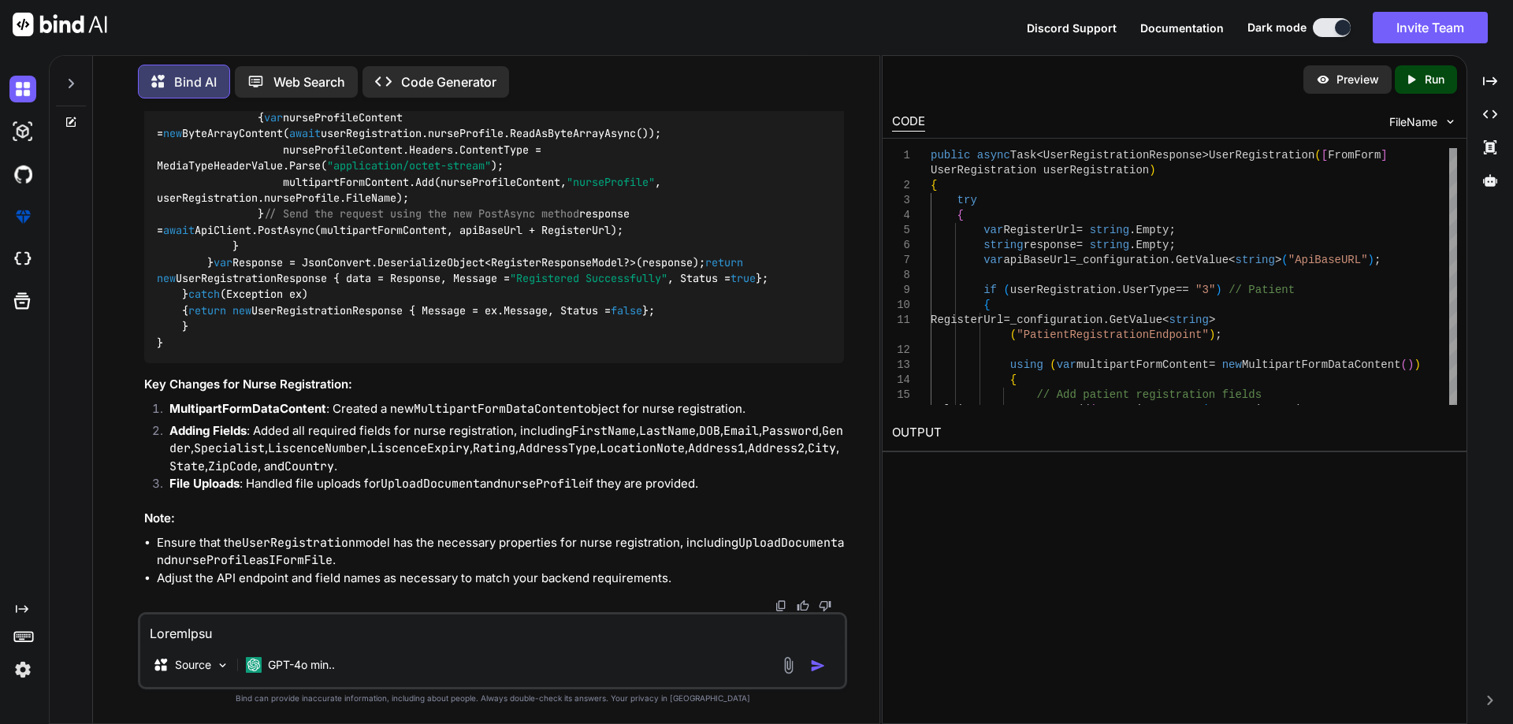
scroll to position [19233, 0]
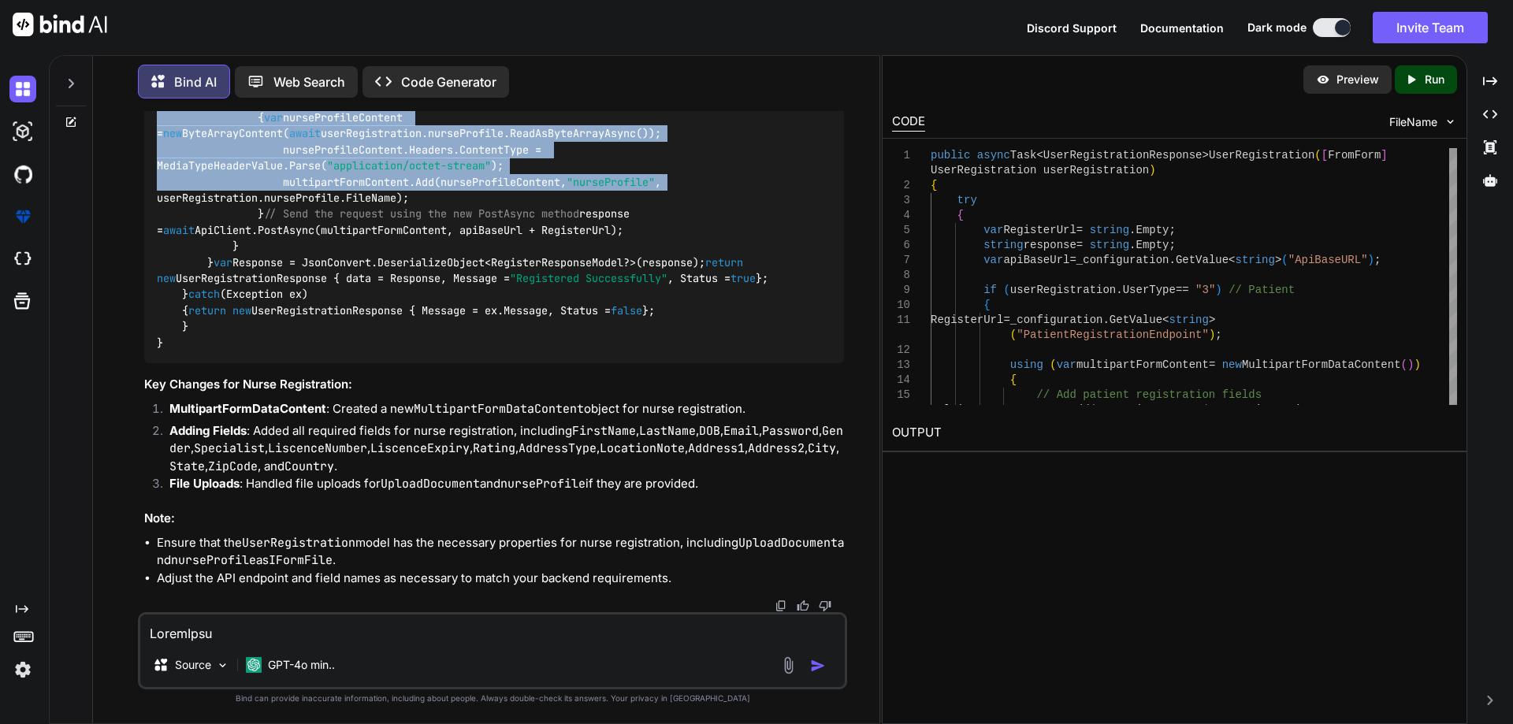
drag, startPoint x: 236, startPoint y: 236, endPoint x: 771, endPoint y: 274, distance: 537.1
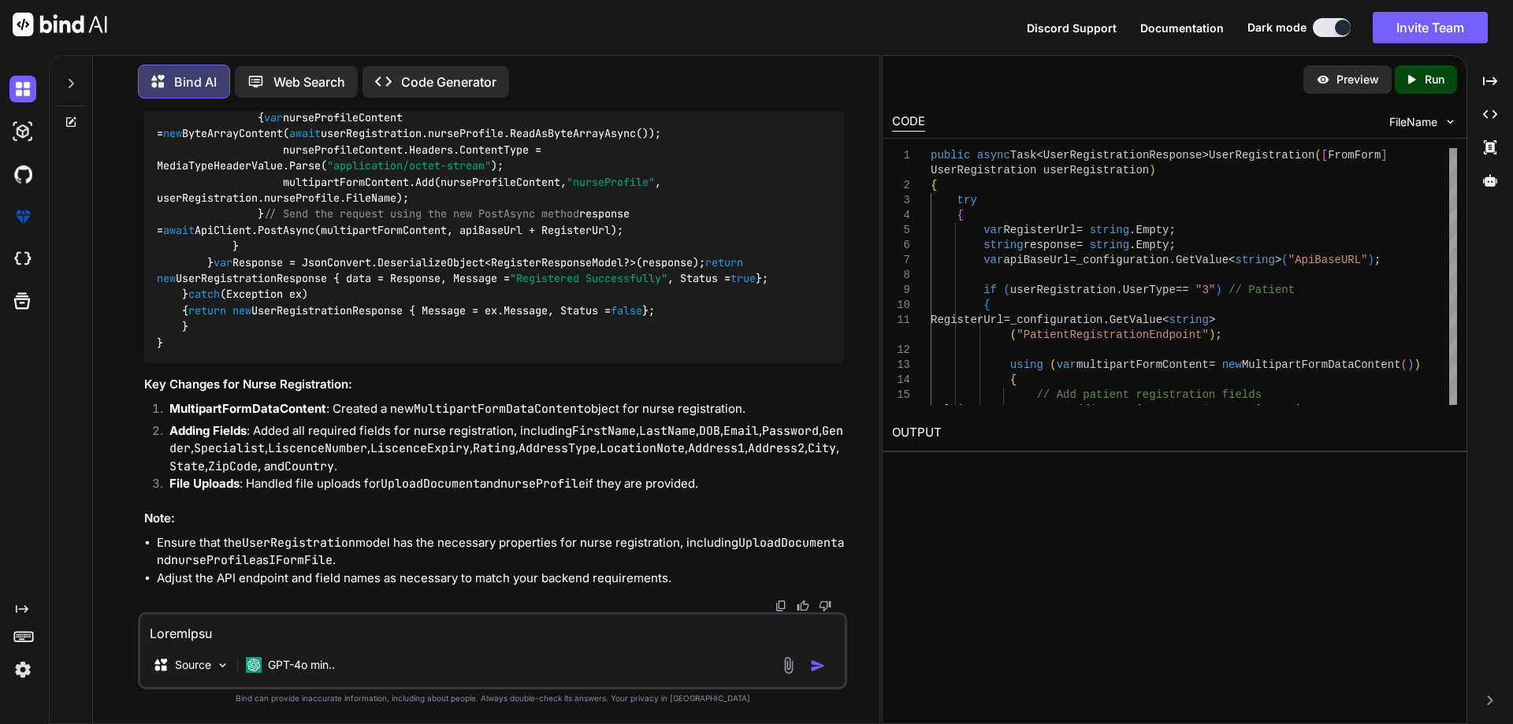
drag, startPoint x: 236, startPoint y: 473, endPoint x: 258, endPoint y: 467, distance: 22.0
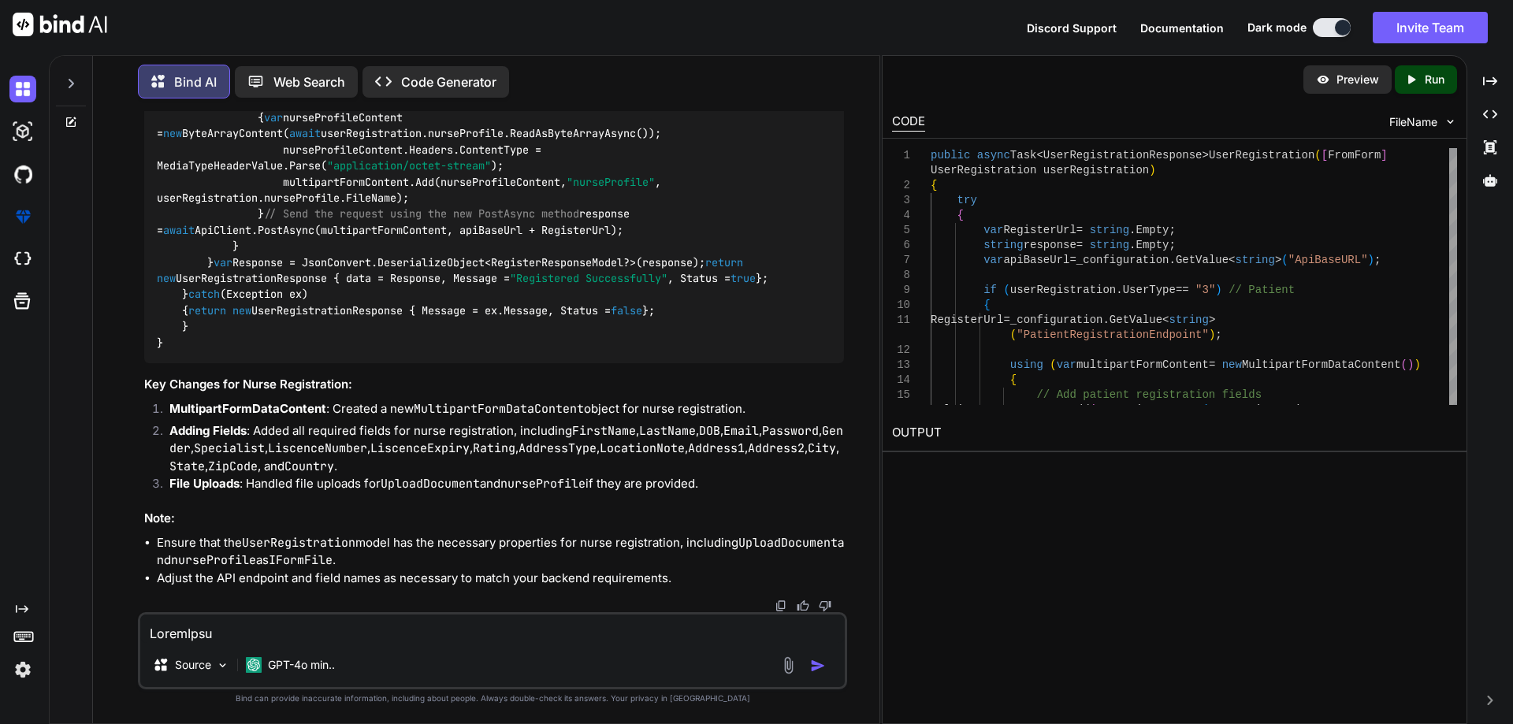
drag, startPoint x: 208, startPoint y: 245, endPoint x: 212, endPoint y: 273, distance: 27.9
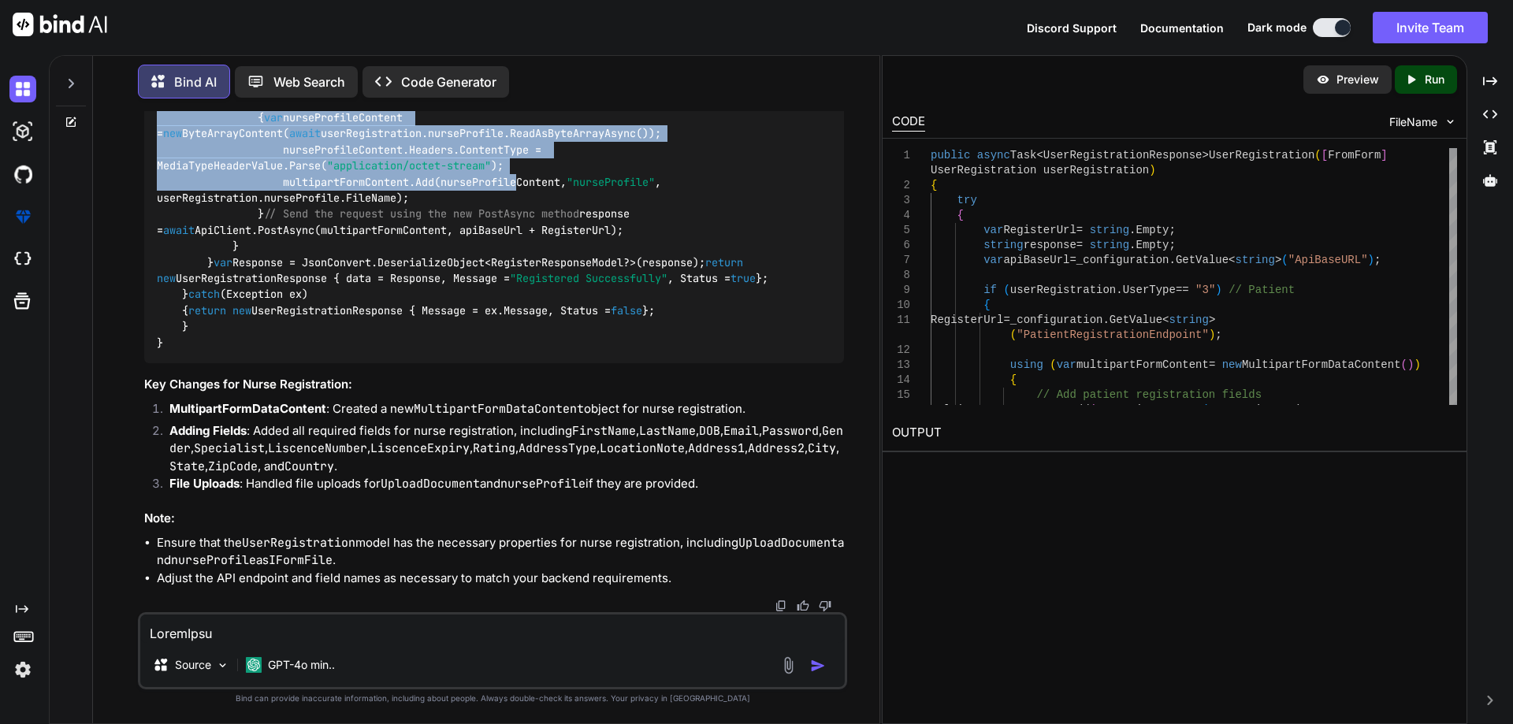
scroll to position [18964, 0]
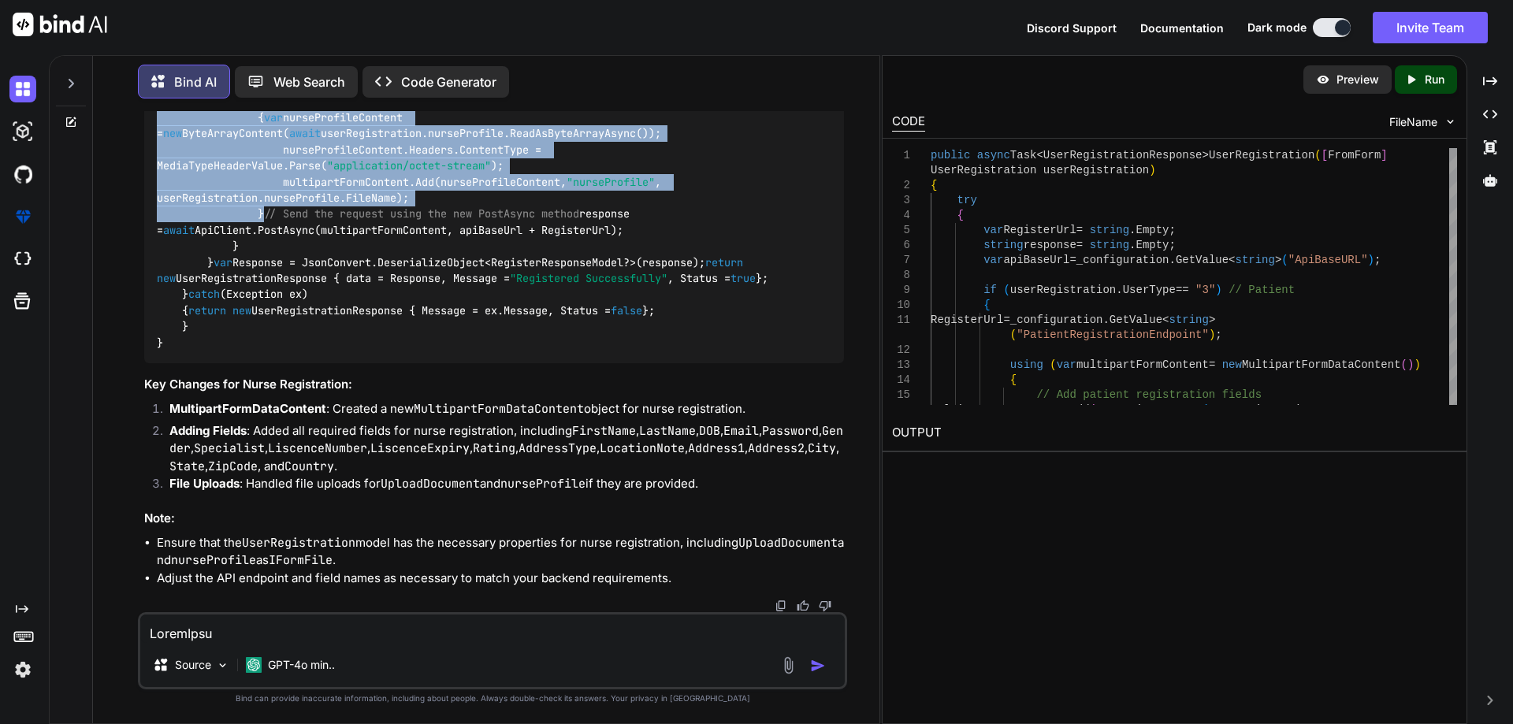
drag, startPoint x: 232, startPoint y: 303, endPoint x: 537, endPoint y: 572, distance: 405.8
copy code "using ( var multipartFormContent = new MultipartFormDataContent()) { // Add nur…"
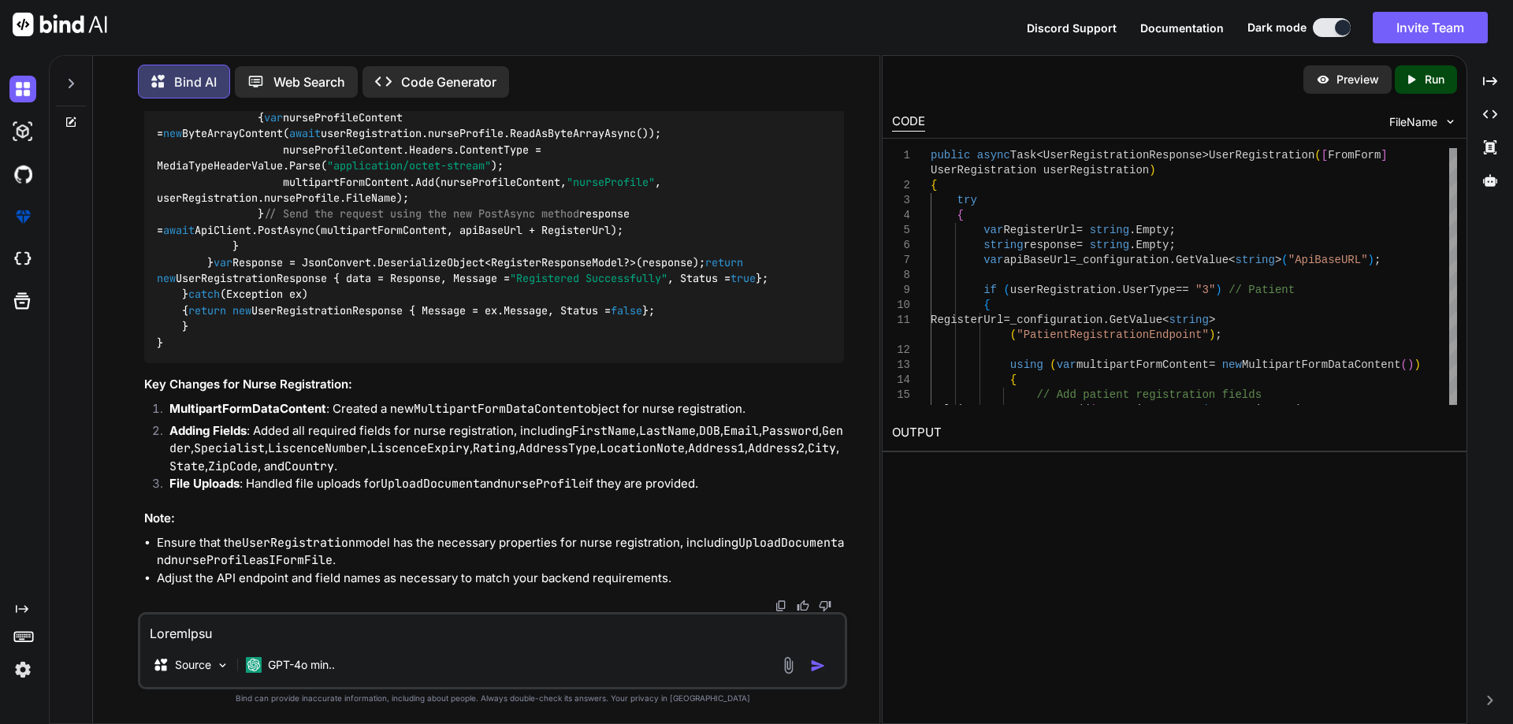
drag, startPoint x: 257, startPoint y: 381, endPoint x: 812, endPoint y: 384, distance: 554.7
copy code "response = await ApiClient.PostAsync(multipartFormContent, apiBaseUrl + Registe…"
click at [412, 626] on textarea at bounding box center [492, 629] width 704 height 28
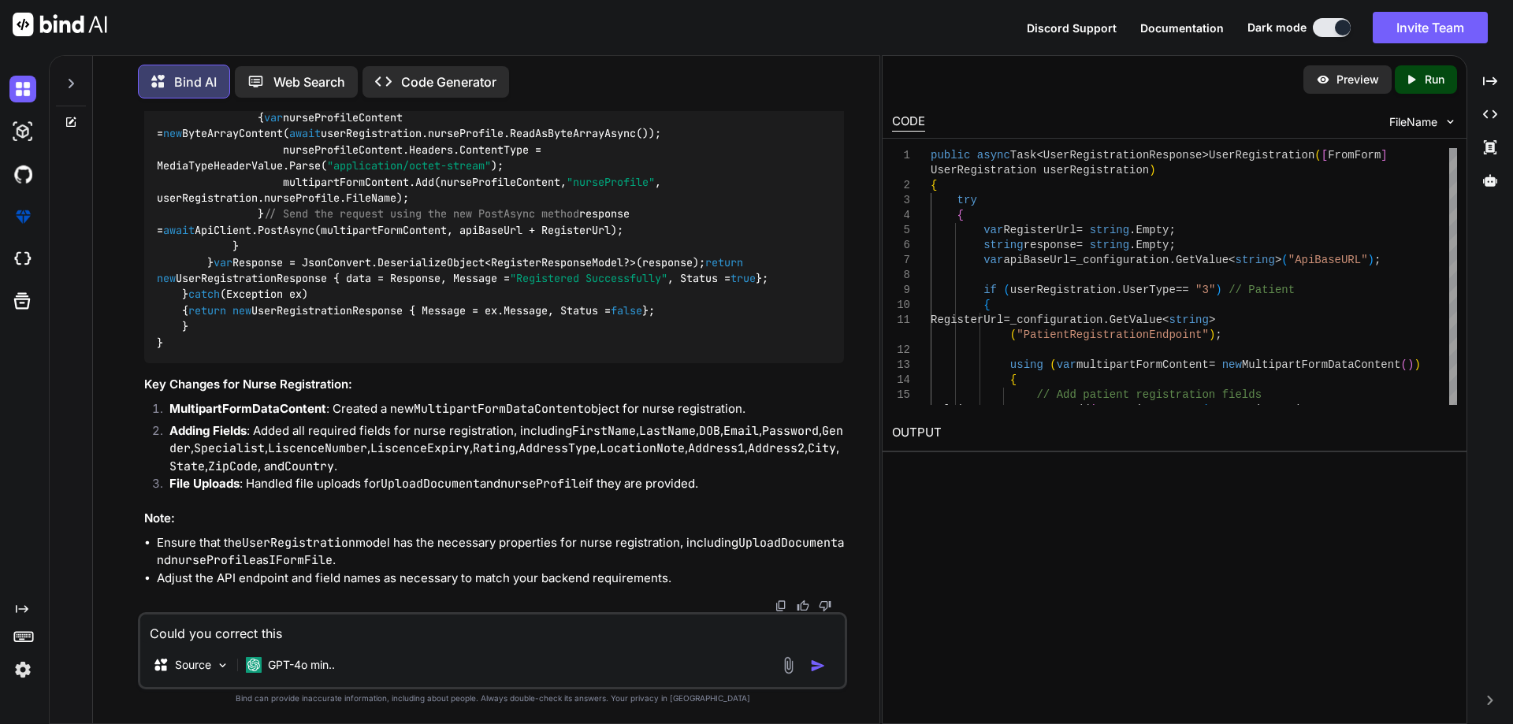
paste textarea "public async Task<UserRegistrationResponse> UserRegistration([FromForm] UserReg…"
type textarea "Could you correct this public async Task<UserRegistrationResponse> UserRegistra…"
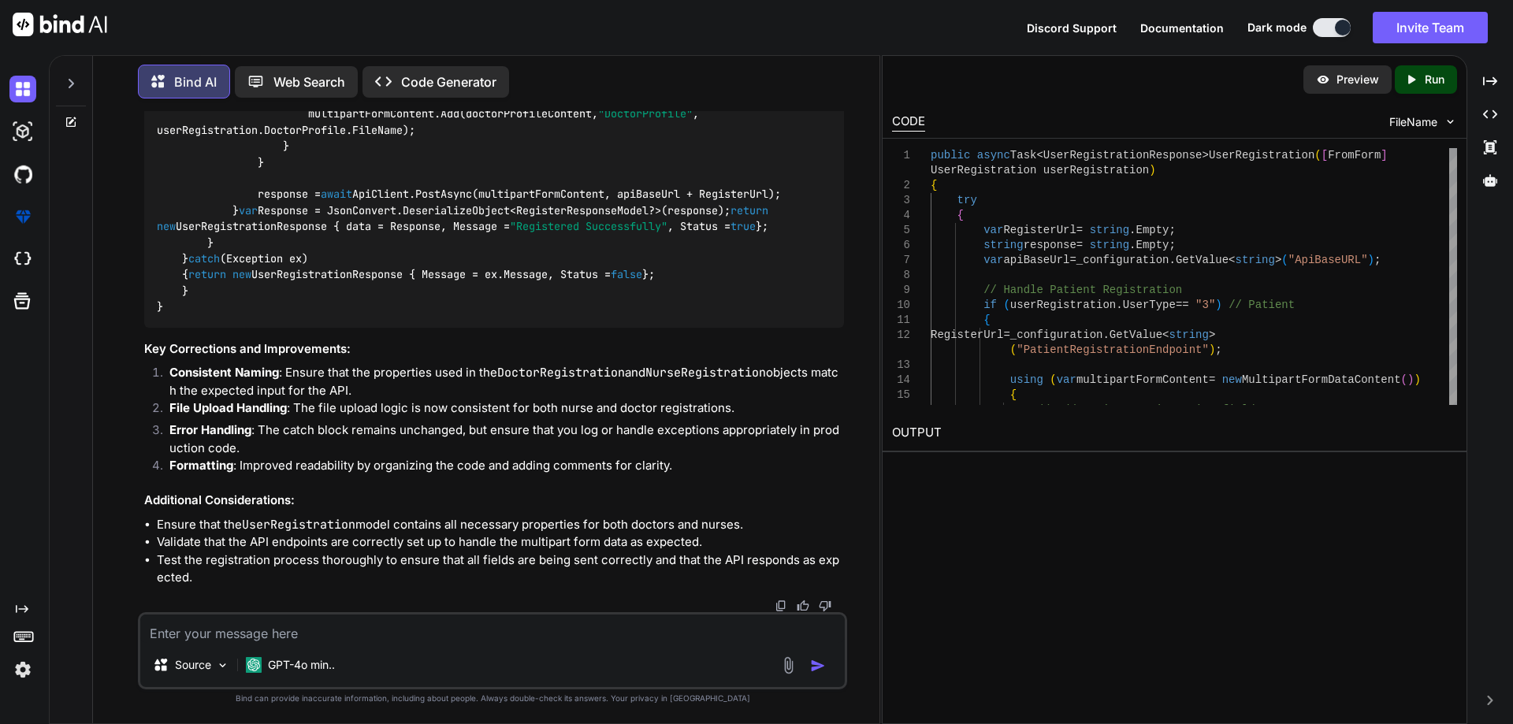
scroll to position [20670, 0]
click at [296, 641] on textarea at bounding box center [492, 629] width 704 height 28
paste textarea "<div class="col-lg-12 col-xl-6 position-relative"> <input type="number" id="txt…"
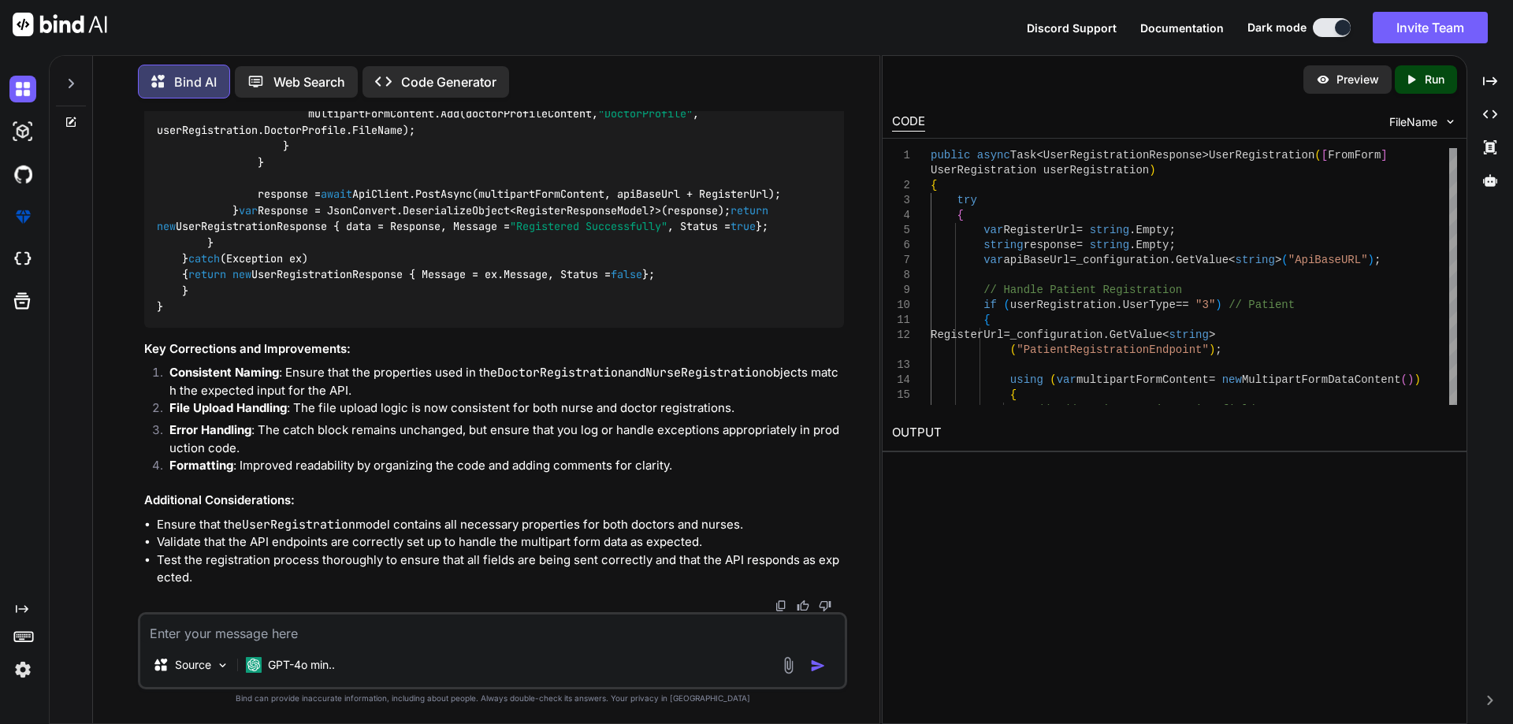
type textarea "<div class="col-lg-12 col-xl-6 position-relative"> <input type="number" id="txt…"
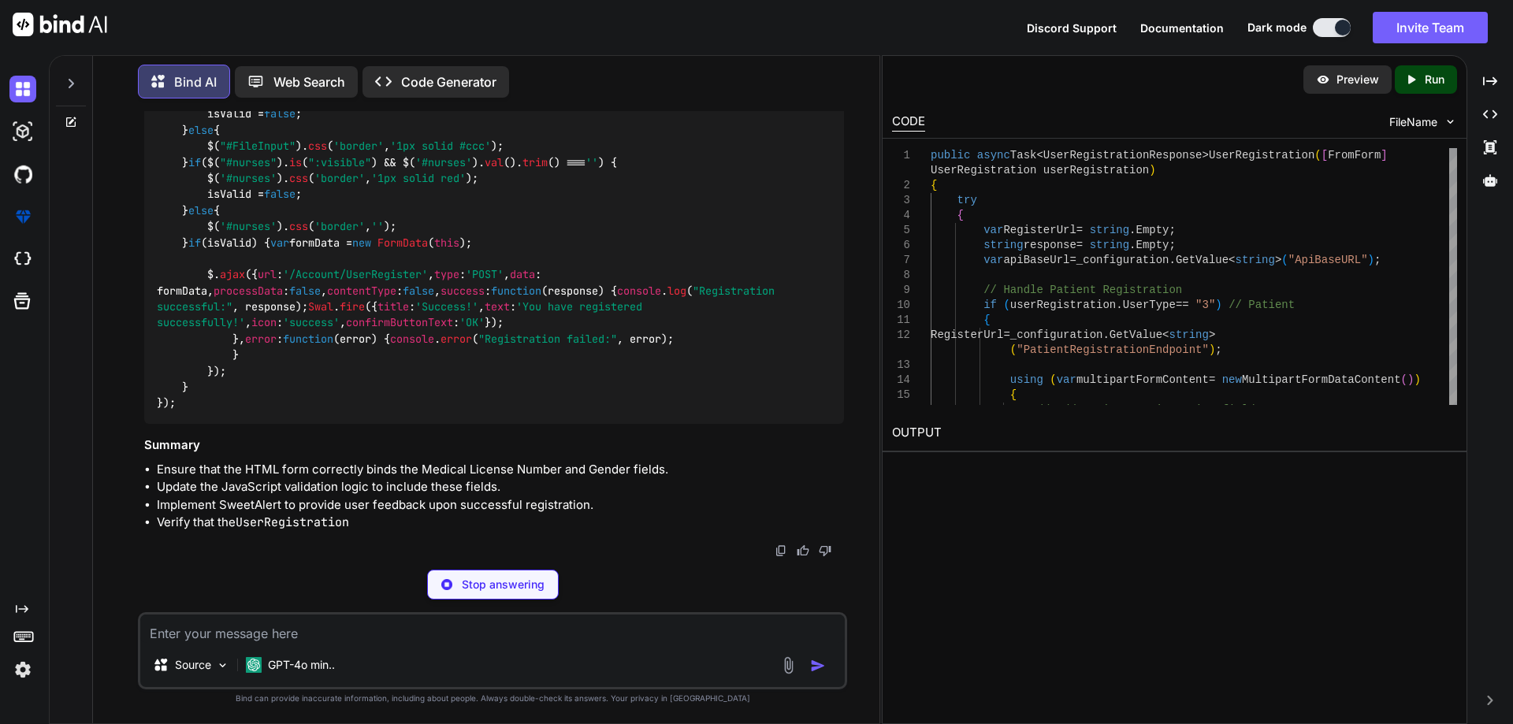
scroll to position [24458, 0]
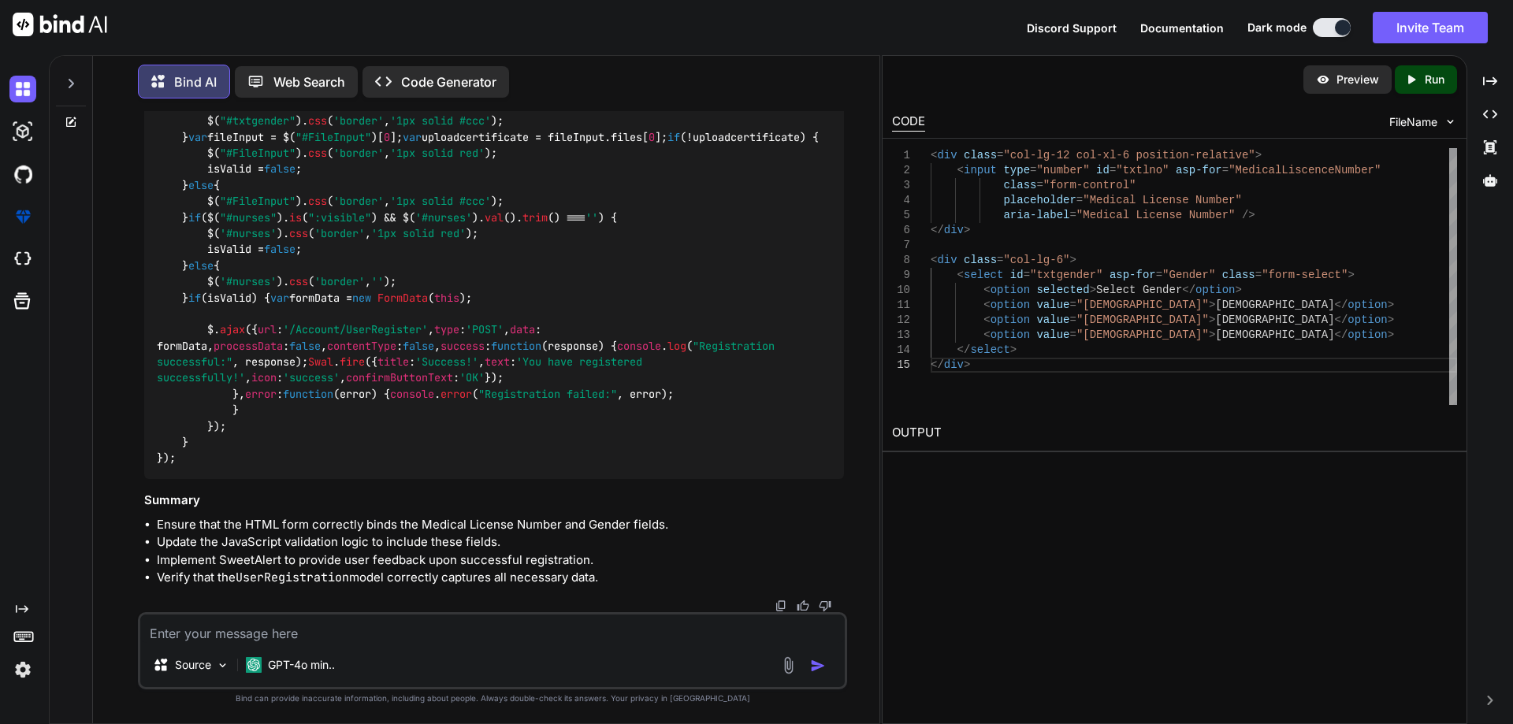
drag, startPoint x: 158, startPoint y: 262, endPoint x: 241, endPoint y: 506, distance: 257.9
copy code "< div class = "col-lg-12 col-xl-6 position-relative" > < input type = "number" …"
drag, startPoint x: 154, startPoint y: 240, endPoint x: 223, endPoint y: 476, distance: 246.1
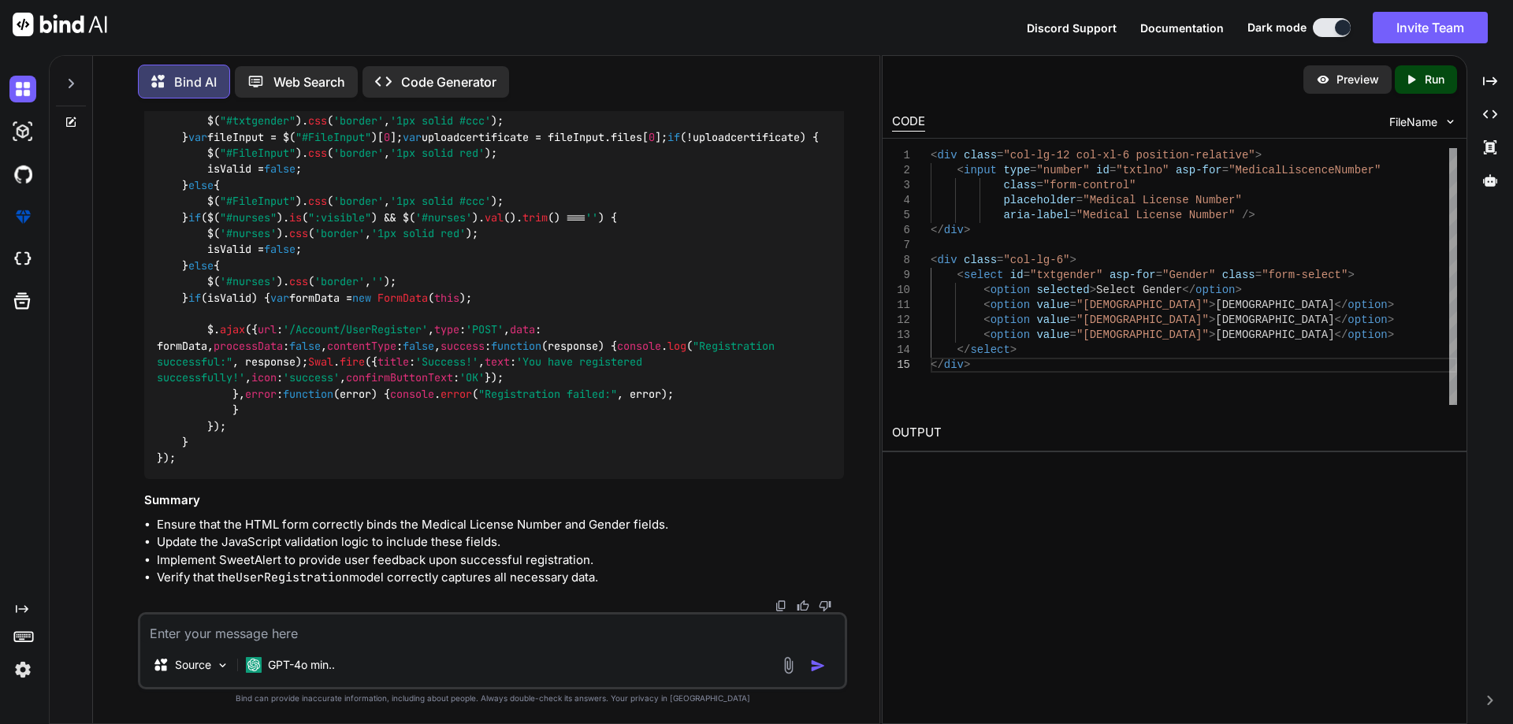
copy code "const fieldsToValidate = [ { id : "#txtfirstname" , name : "First Name" }, { id…"
drag, startPoint x: 158, startPoint y: 274, endPoint x: 270, endPoint y: 389, distance: 160.5
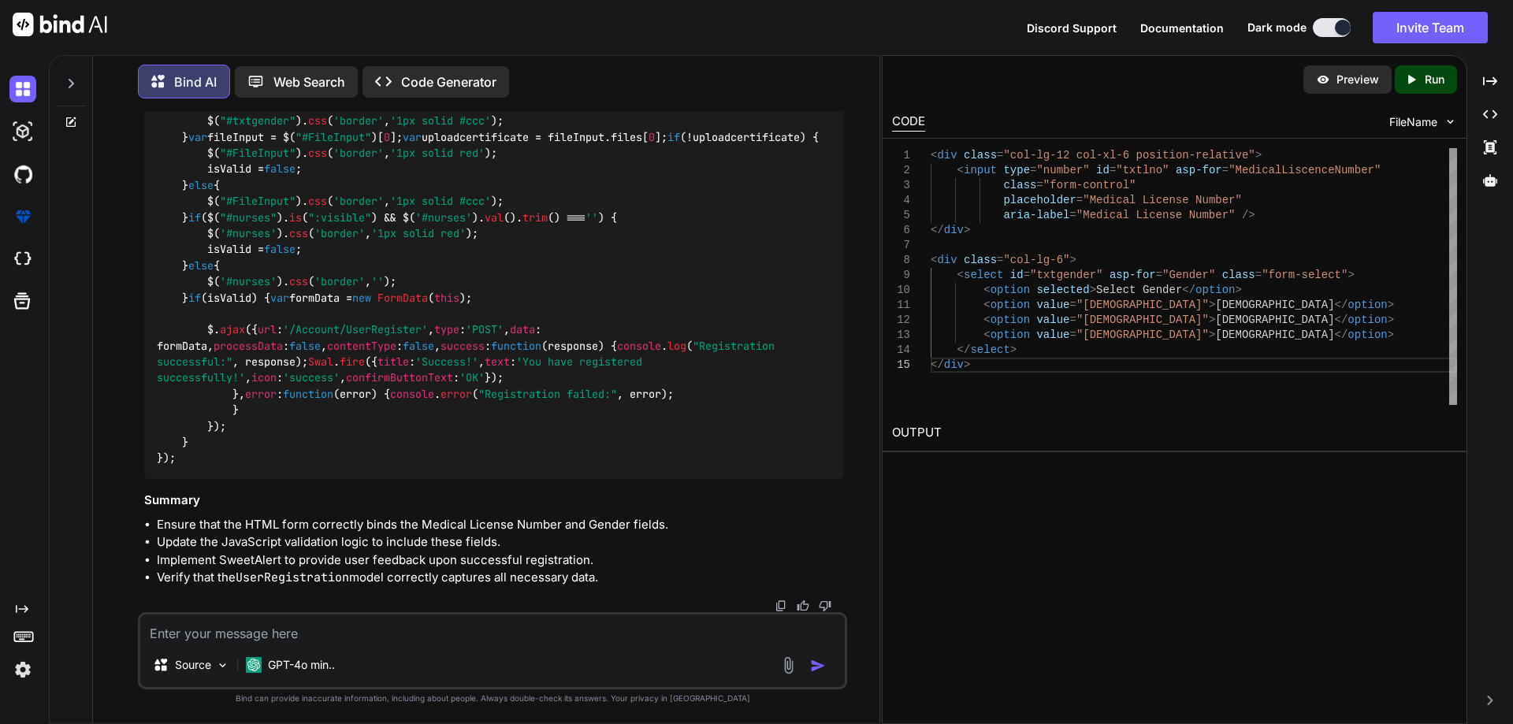
copy code "// Validate Gender selection const genderValue = $( "#txtgender" ). val (); if …"
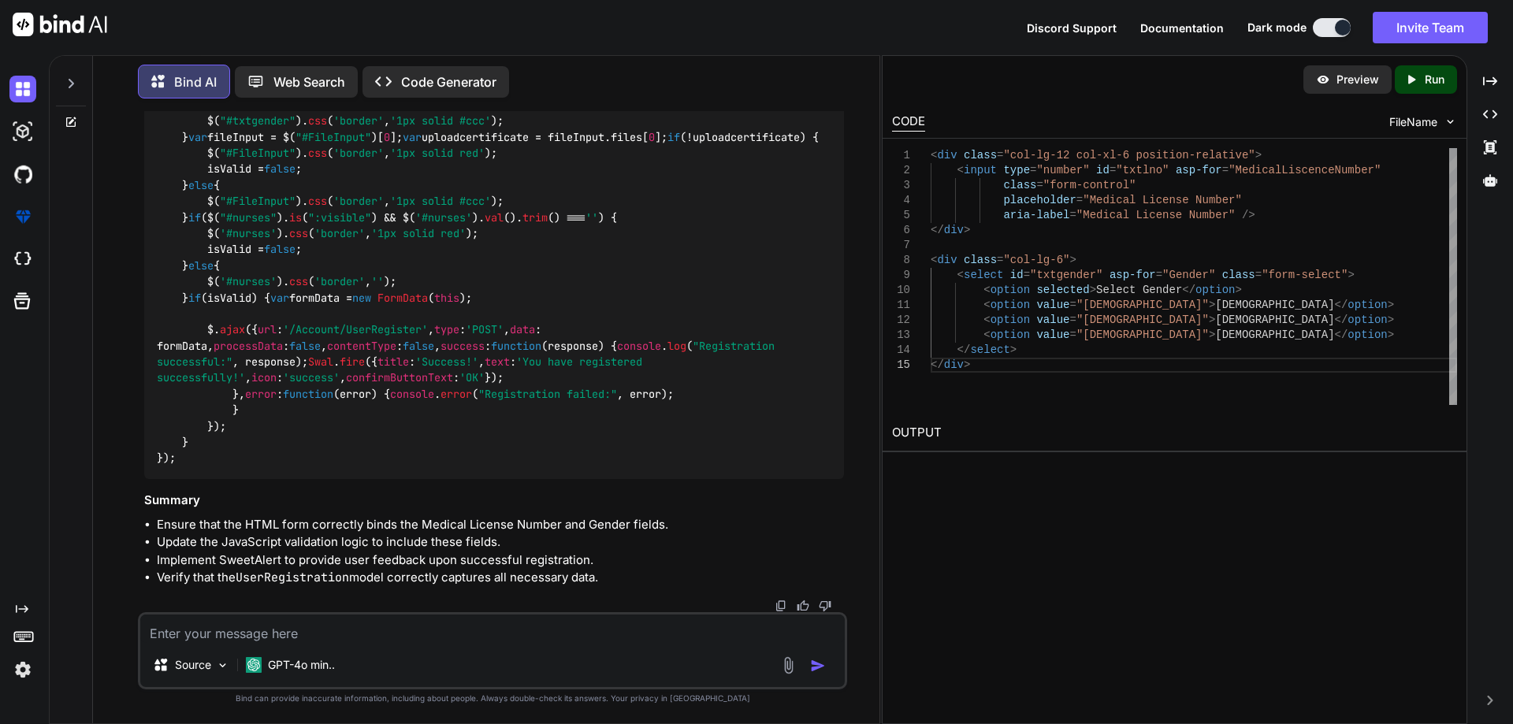
scroll to position [26588, 0]
click at [322, 639] on textarea at bounding box center [492, 629] width 704 height 28
click at [211, 644] on div "Source GPT-4o min.." at bounding box center [492, 650] width 709 height 77
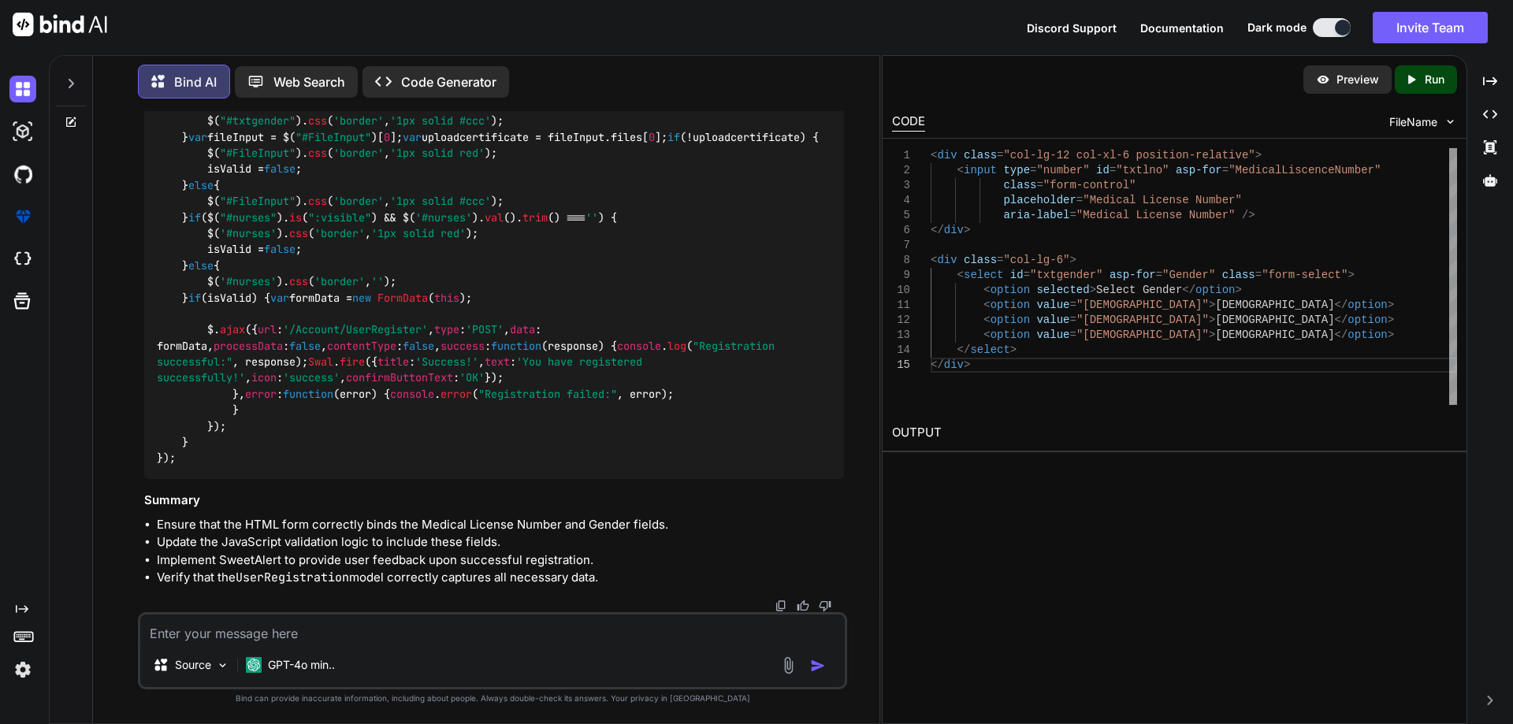
click at [219, 636] on textarea at bounding box center [492, 629] width 704 height 28
paste textarea "userregistration.js:246 Uncaught ReferenceError: [PERSON_NAME] is not defined a…"
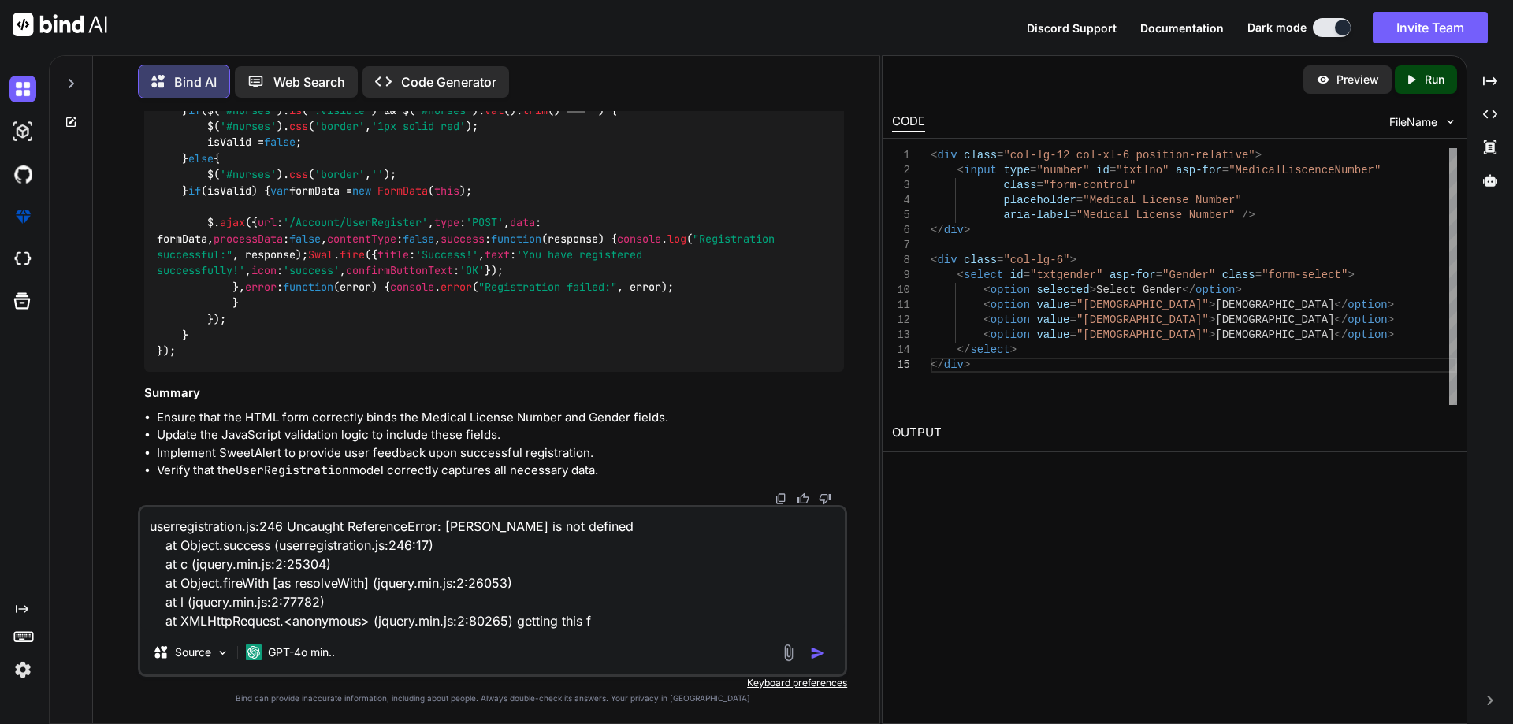
type textarea "userregistration.js:246 Uncaught ReferenceError: [PERSON_NAME] is not defined a…"
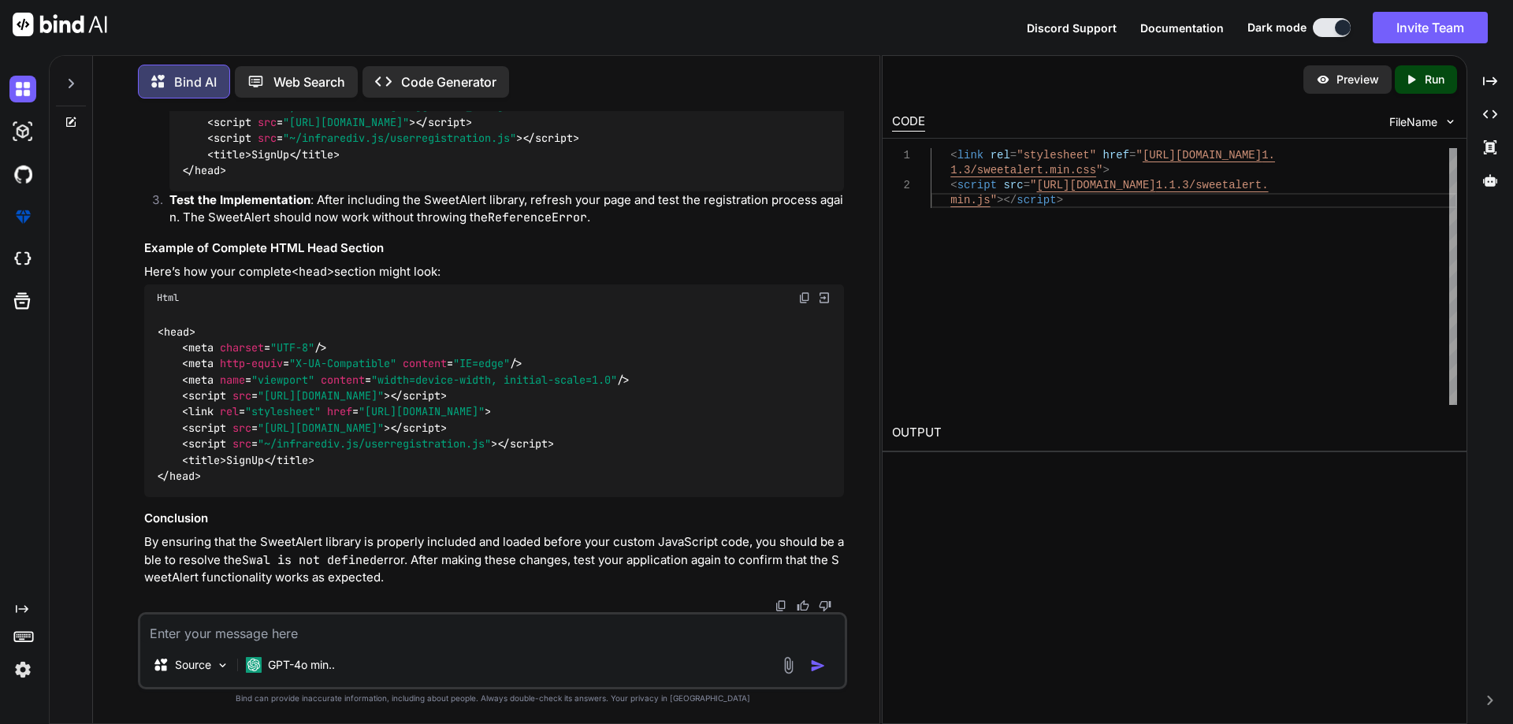
scroll to position [28267, 0]
drag, startPoint x: 184, startPoint y: 259, endPoint x: 728, endPoint y: 276, distance: 544.7
drag, startPoint x: 176, startPoint y: 292, endPoint x: 831, endPoint y: 292, distance: 655.5
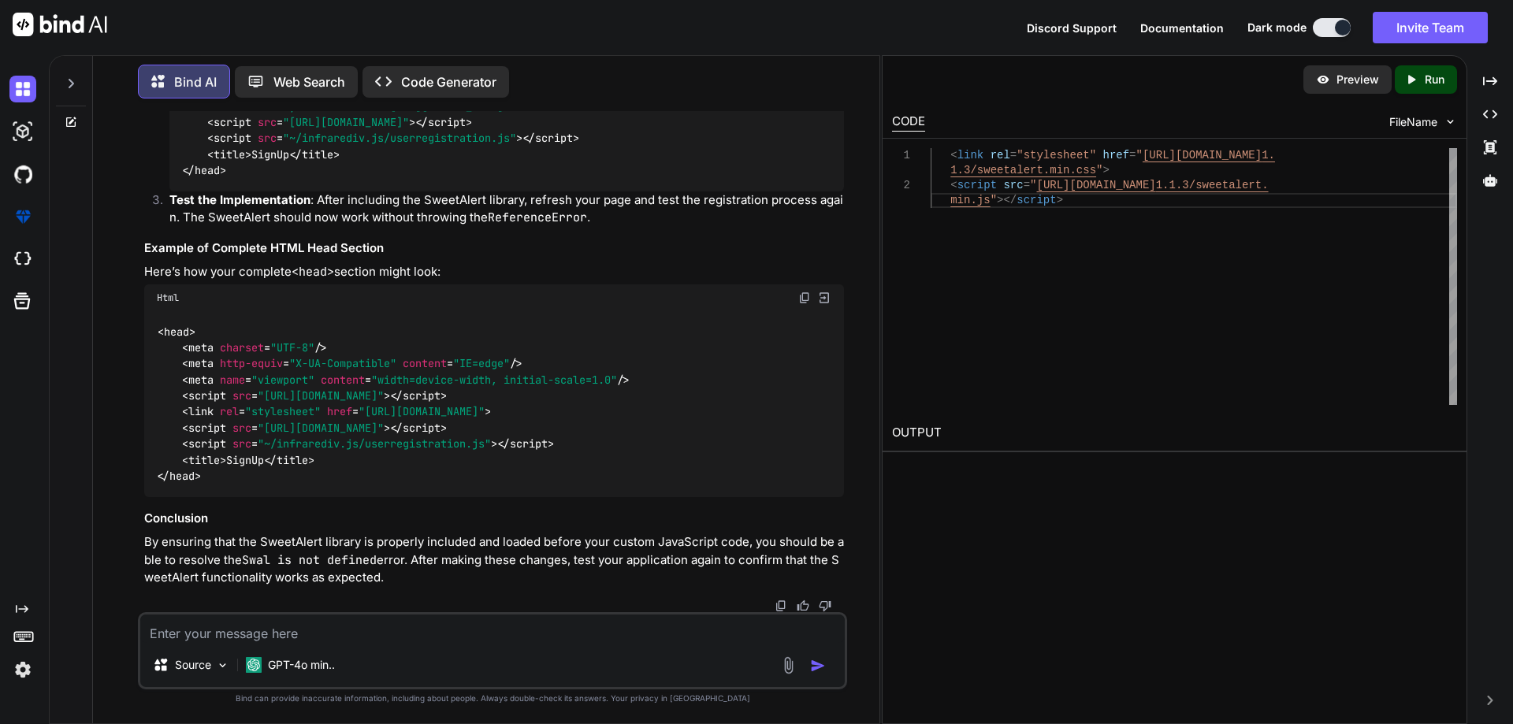
scroll to position [28670, 0]
